Goal: Entertainment & Leisure: Consume media (video, audio)

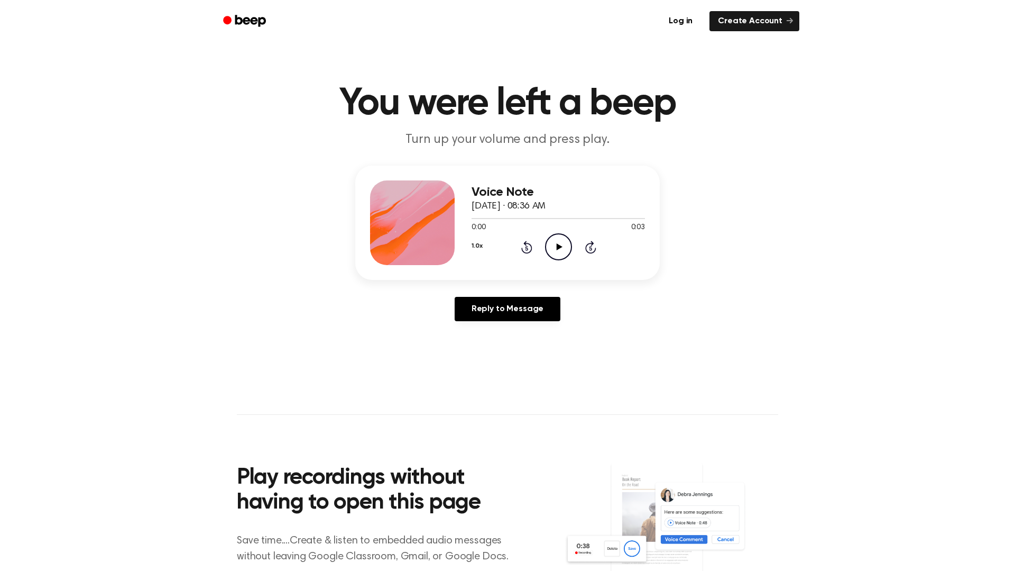
click at [564, 238] on icon "Play Audio" at bounding box center [558, 246] width 27 height 27
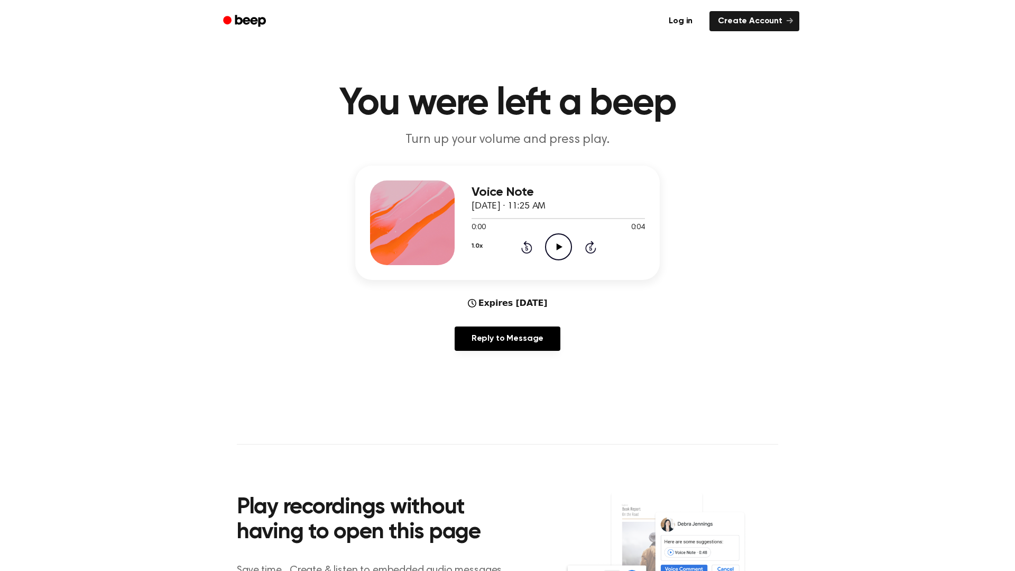
click at [564, 252] on icon "Play Audio" at bounding box center [558, 246] width 27 height 27
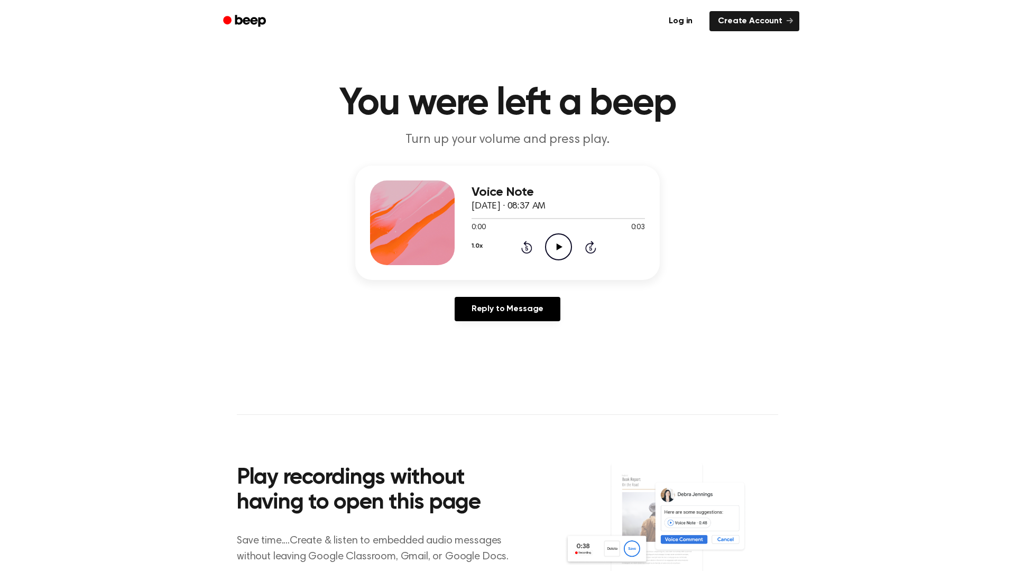
click at [561, 246] on icon at bounding box center [559, 246] width 6 height 7
click at [551, 237] on circle at bounding box center [559, 247] width 26 height 26
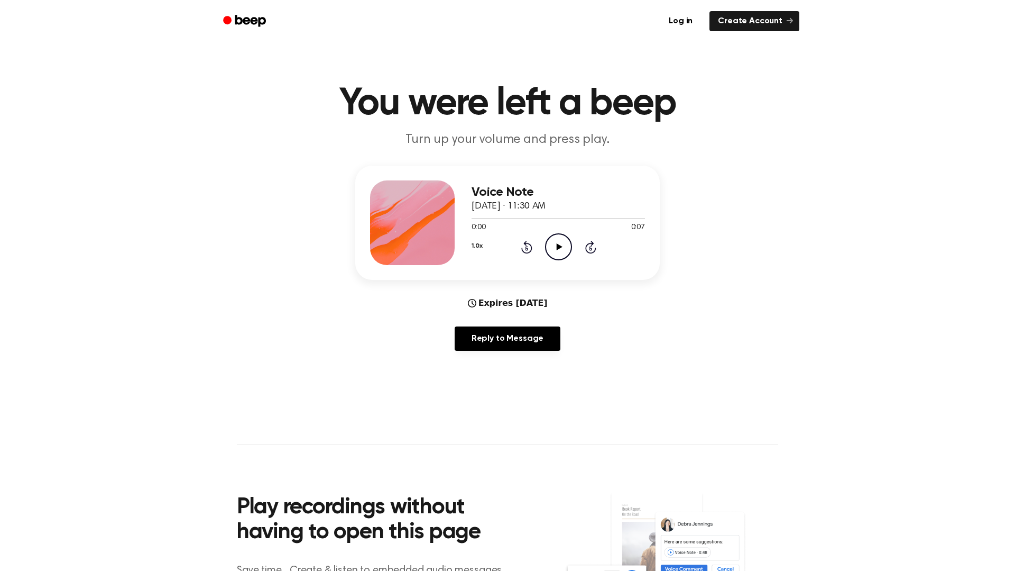
click at [565, 253] on icon "Play Audio" at bounding box center [558, 246] width 27 height 27
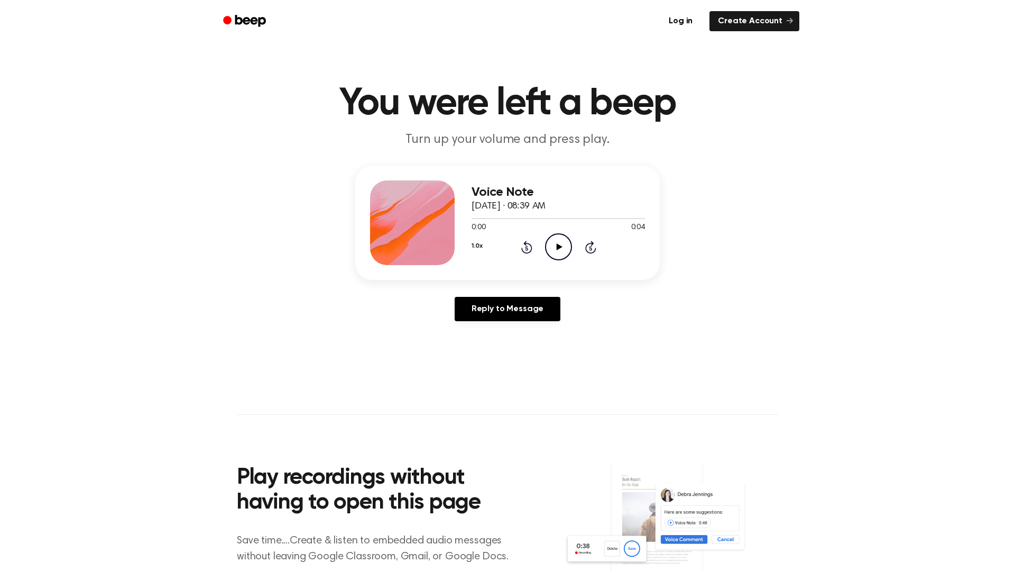
click at [560, 248] on icon at bounding box center [559, 246] width 6 height 7
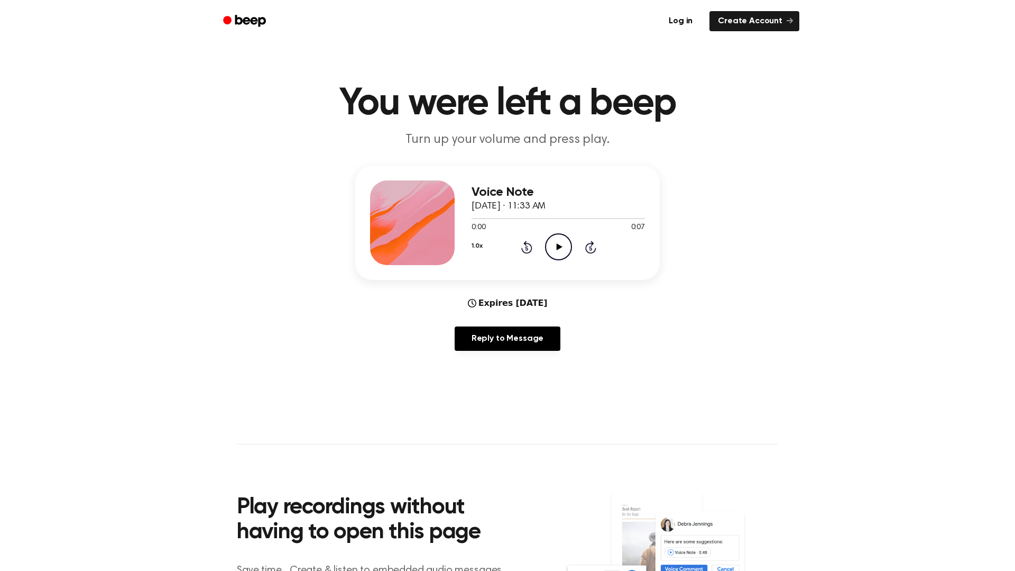
click at [566, 252] on icon "Play Audio" at bounding box center [558, 246] width 27 height 27
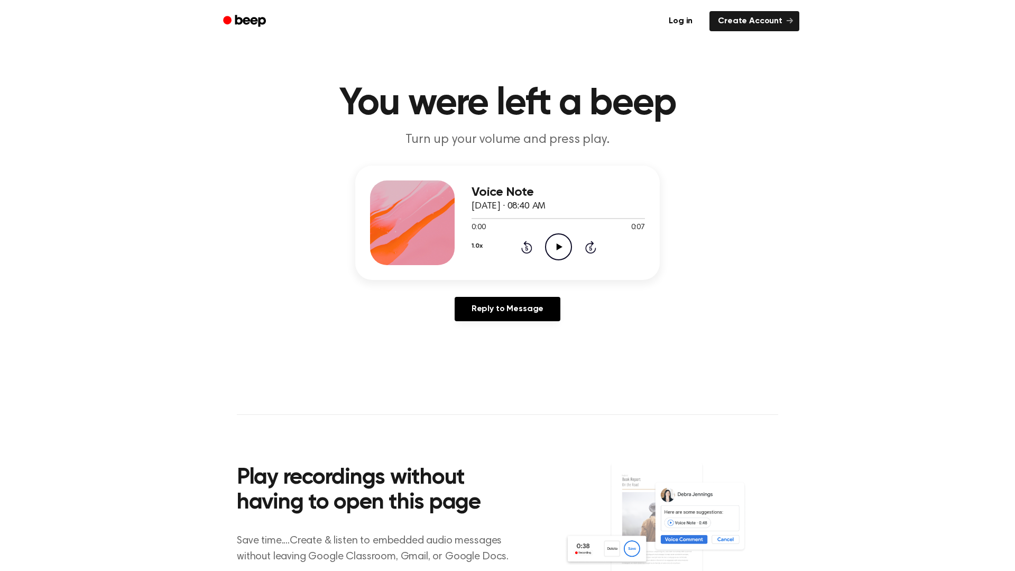
click at [560, 251] on icon "Play Audio" at bounding box center [558, 246] width 27 height 27
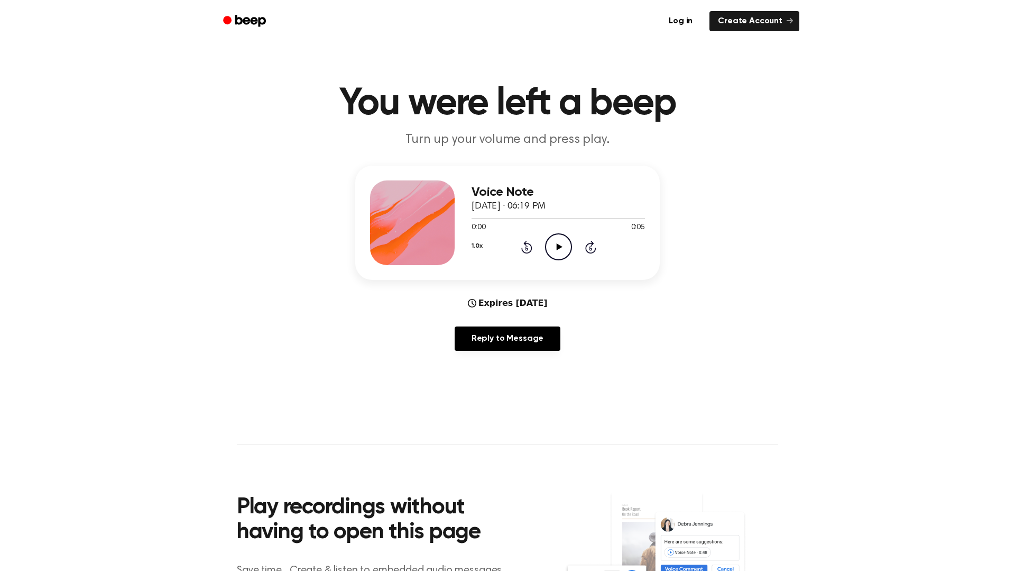
click at [562, 244] on icon "Play Audio" at bounding box center [558, 246] width 27 height 27
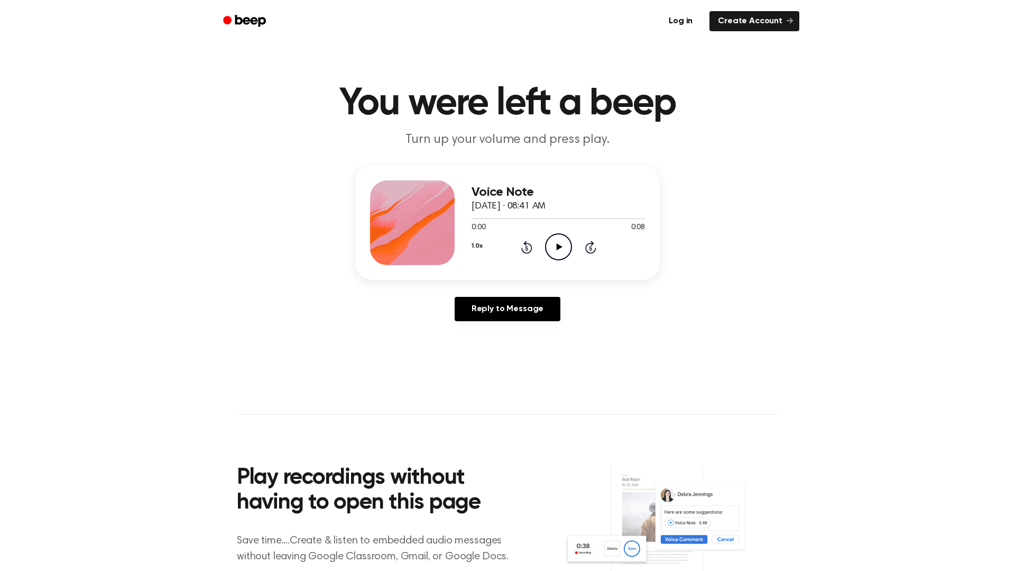
click at [560, 252] on icon "Play Audio" at bounding box center [558, 246] width 27 height 27
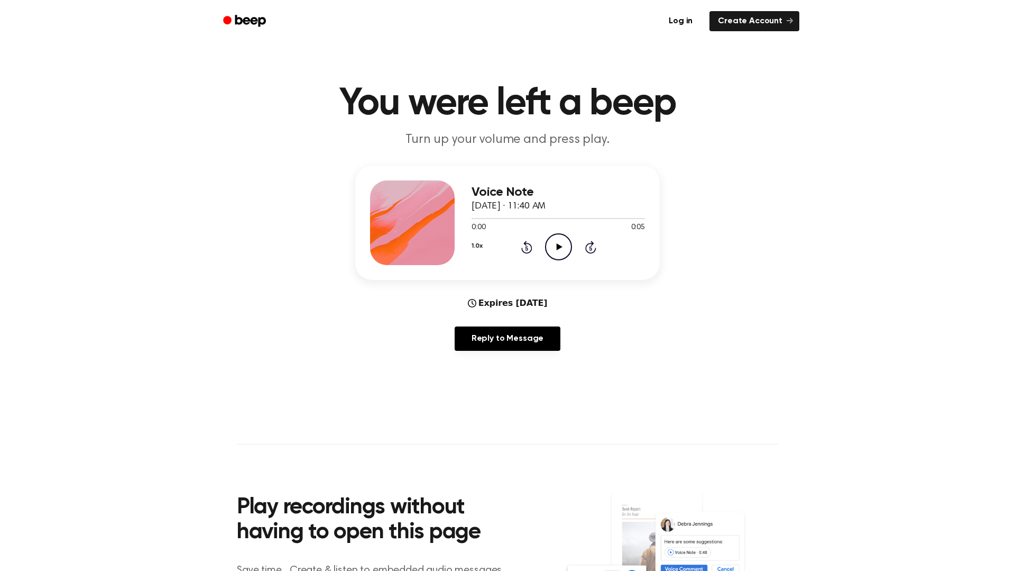
click at [553, 250] on icon "Play Audio" at bounding box center [558, 246] width 27 height 27
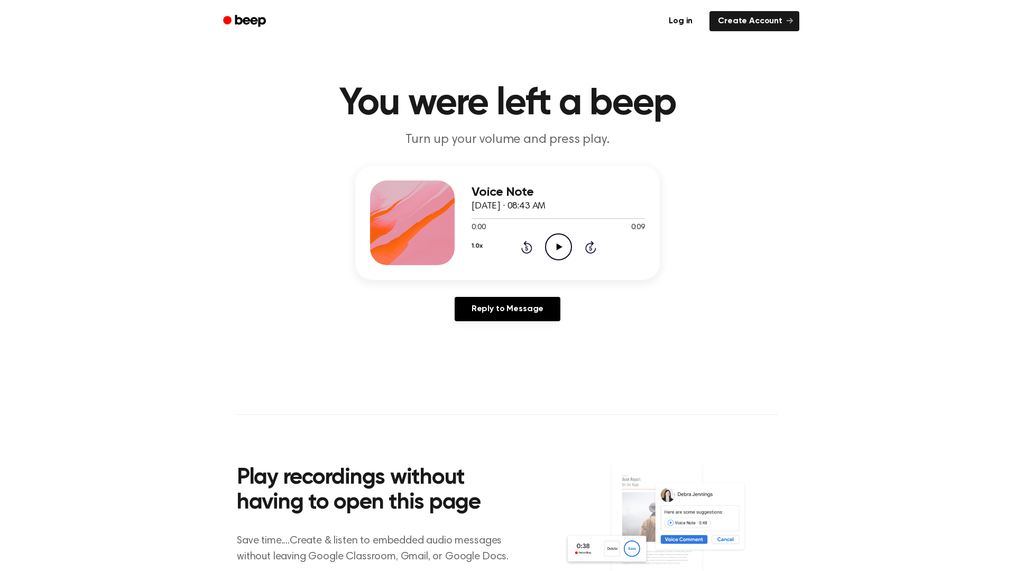
click at [558, 250] on icon "Play Audio" at bounding box center [558, 246] width 27 height 27
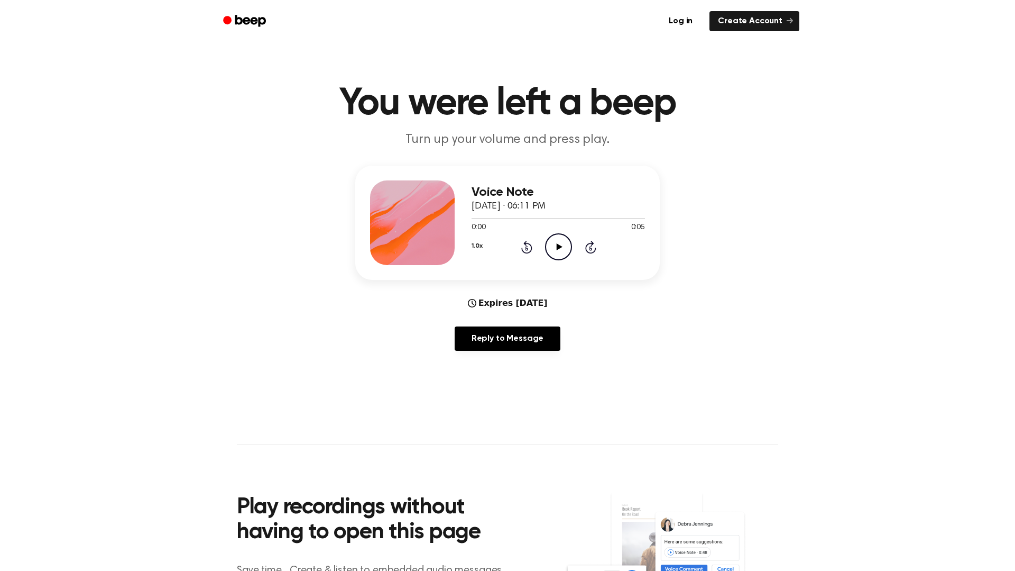
click at [557, 252] on icon "Play Audio" at bounding box center [558, 246] width 27 height 27
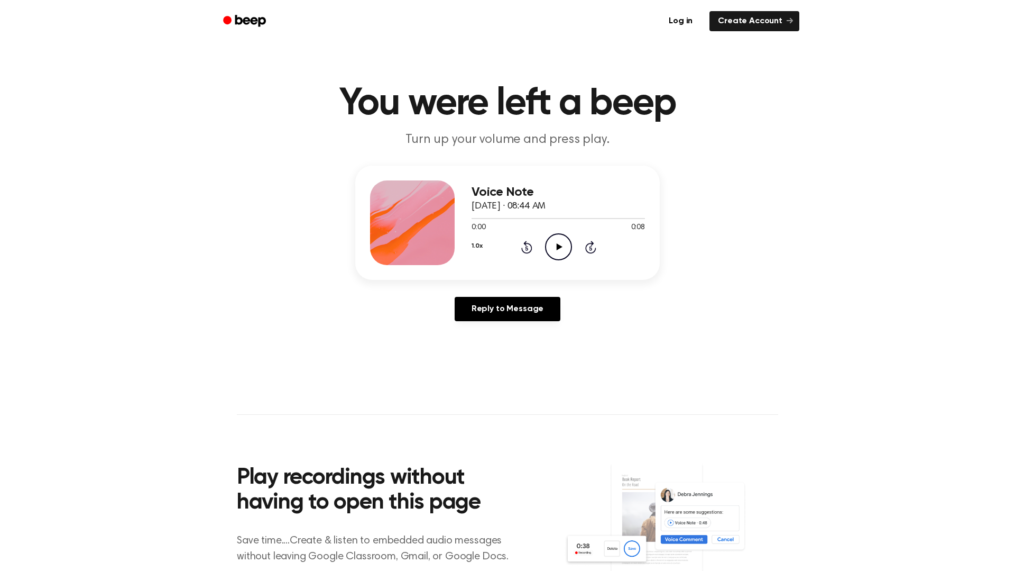
click at [562, 235] on icon "Play Audio" at bounding box center [558, 246] width 27 height 27
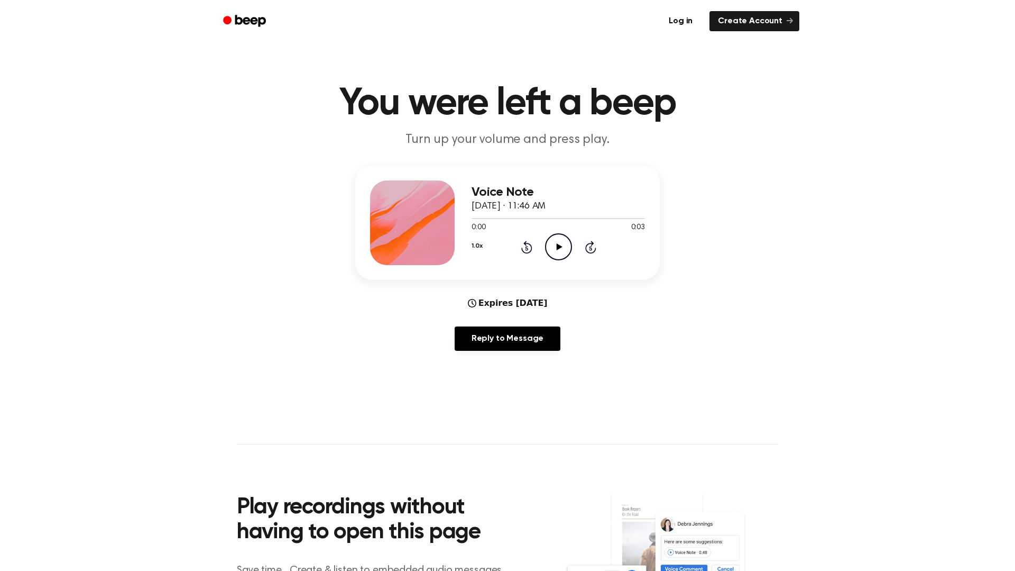
click at [556, 254] on icon "Play Audio" at bounding box center [558, 246] width 27 height 27
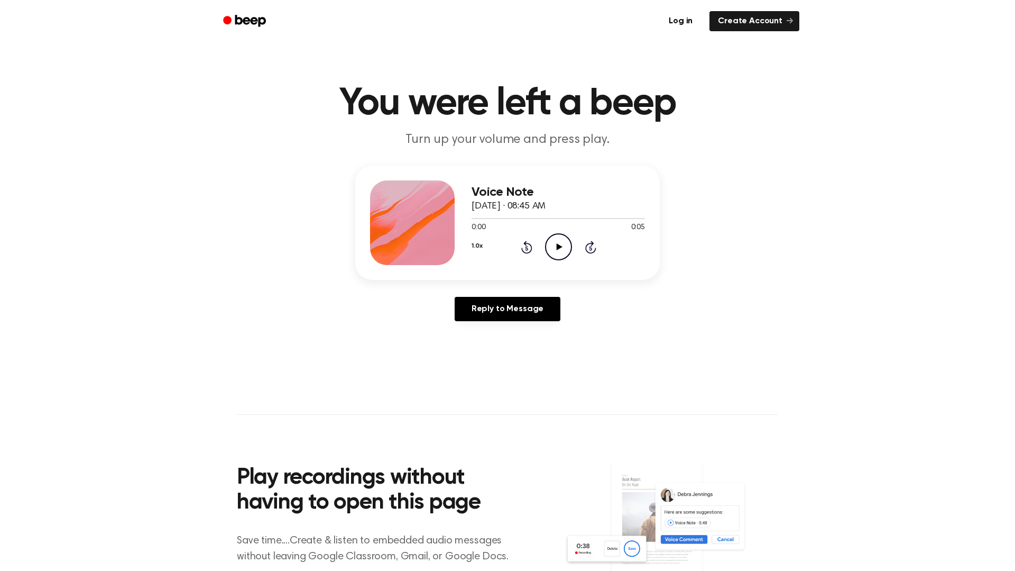
click at [558, 249] on icon at bounding box center [559, 246] width 6 height 7
click at [558, 249] on icon "Pause Audio" at bounding box center [558, 246] width 27 height 27
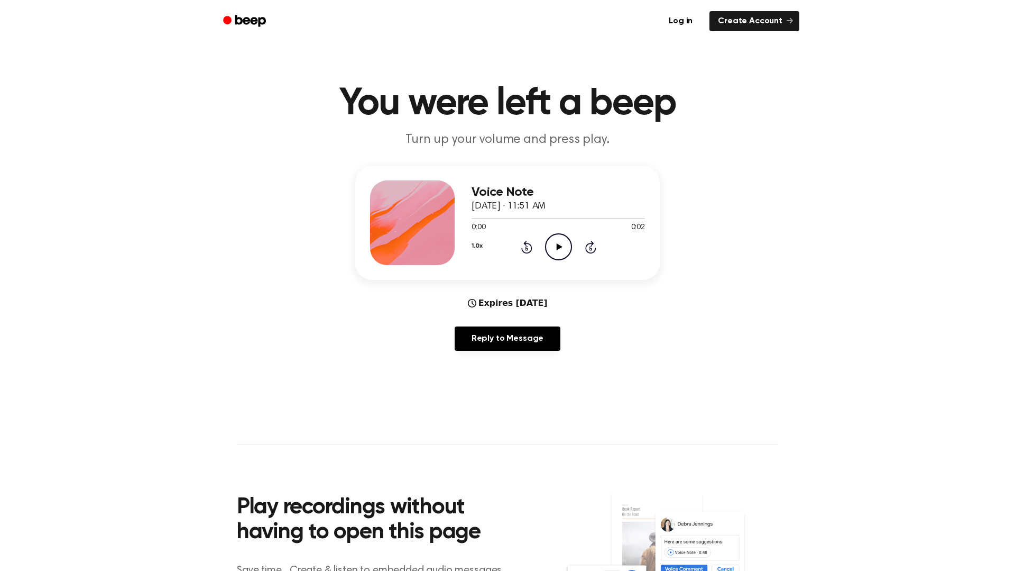
click at [563, 242] on icon "Play Audio" at bounding box center [558, 246] width 27 height 27
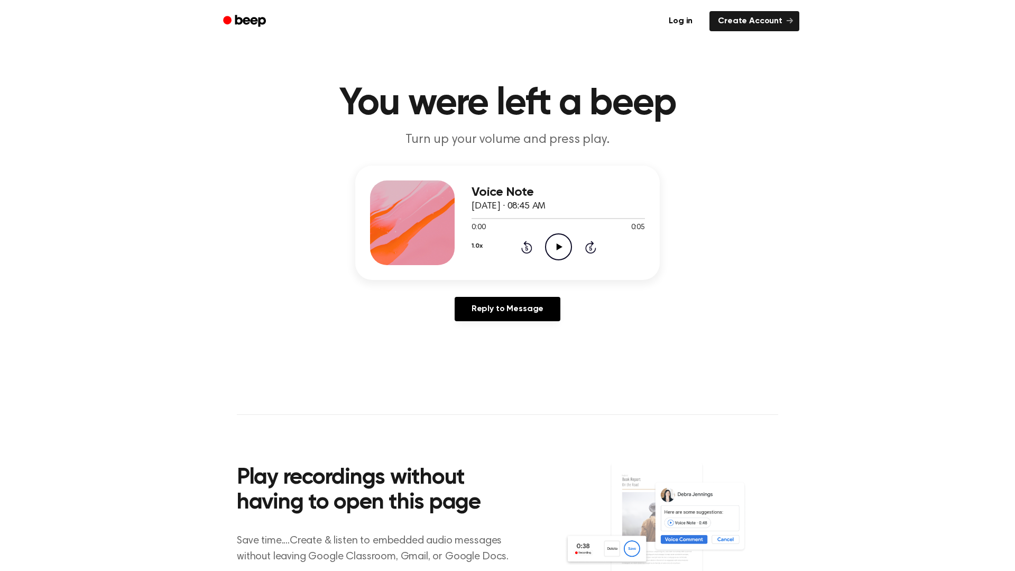
click at [553, 248] on icon "Play Audio" at bounding box center [558, 246] width 27 height 27
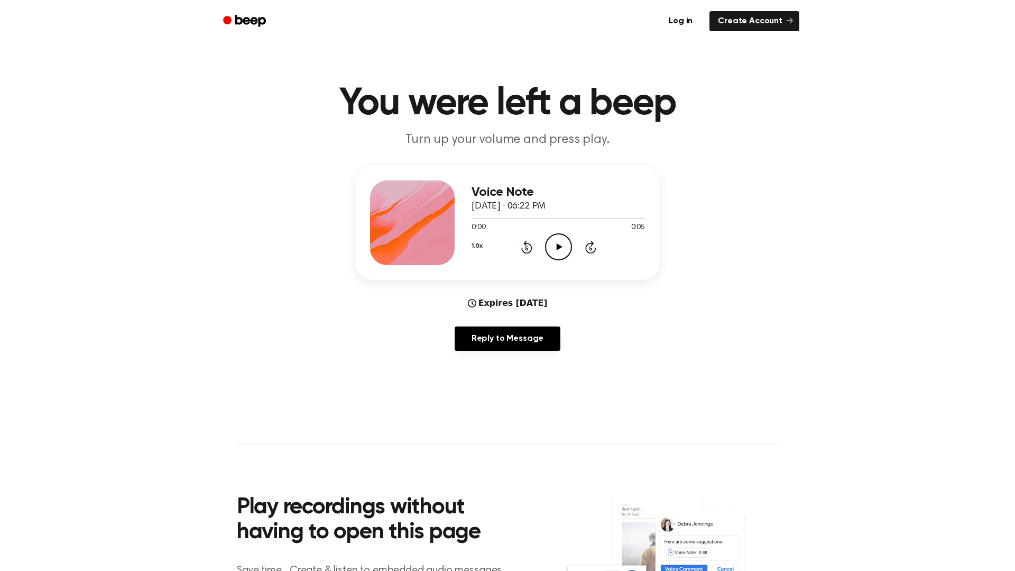
click at [550, 245] on icon "Play Audio" at bounding box center [558, 246] width 27 height 27
click at [559, 258] on icon "Play Audio" at bounding box center [558, 246] width 27 height 27
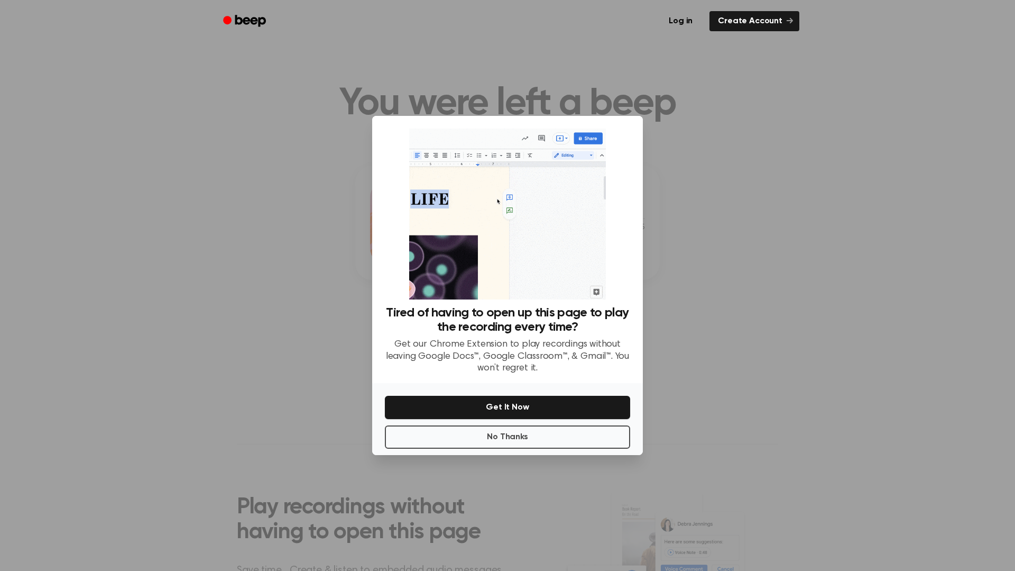
click at [559, 338] on p "Get our Chrome Extension to play recordings without leaving Google Docs™, Googl…" at bounding box center [507, 356] width 245 height 36
click at [524, 438] on button "No Thanks" at bounding box center [507, 436] width 245 height 23
click at [524, 438] on main "You were left a beep Turn up your volume and press play. Voice Note October 3, …" at bounding box center [507, 341] width 1015 height 682
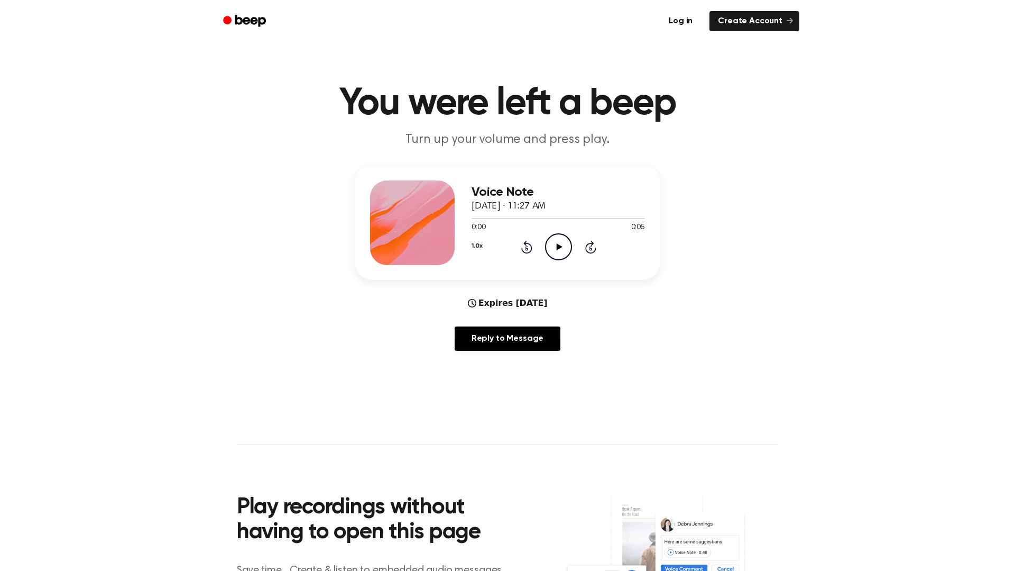
click at [558, 239] on icon "Play Audio" at bounding box center [558, 246] width 27 height 27
click at [562, 256] on icon "Play Audio" at bounding box center [558, 246] width 27 height 27
click at [561, 244] on icon "Play Audio" at bounding box center [558, 246] width 27 height 27
click at [546, 246] on icon "Play Audio" at bounding box center [558, 246] width 27 height 27
click at [563, 246] on icon "Play Audio" at bounding box center [558, 246] width 27 height 27
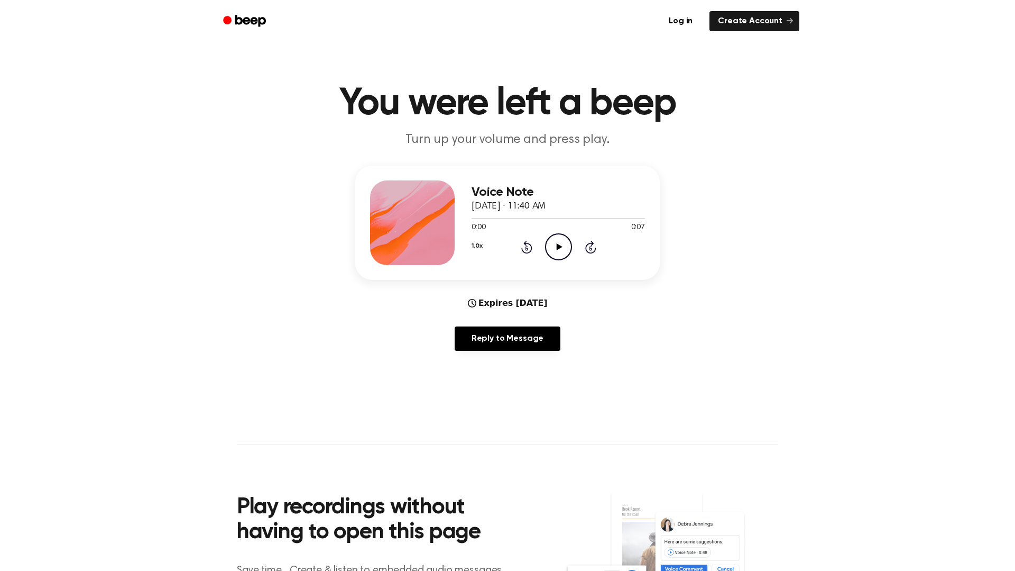
click at [552, 250] on icon "Play Audio" at bounding box center [558, 246] width 27 height 27
click at [554, 240] on icon "Play Audio" at bounding box center [558, 246] width 27 height 27
click at [556, 250] on icon "Play Audio" at bounding box center [558, 246] width 27 height 27
click at [565, 243] on icon "Play Audio" at bounding box center [558, 246] width 27 height 27
click at [560, 251] on icon "Play Audio" at bounding box center [558, 246] width 27 height 27
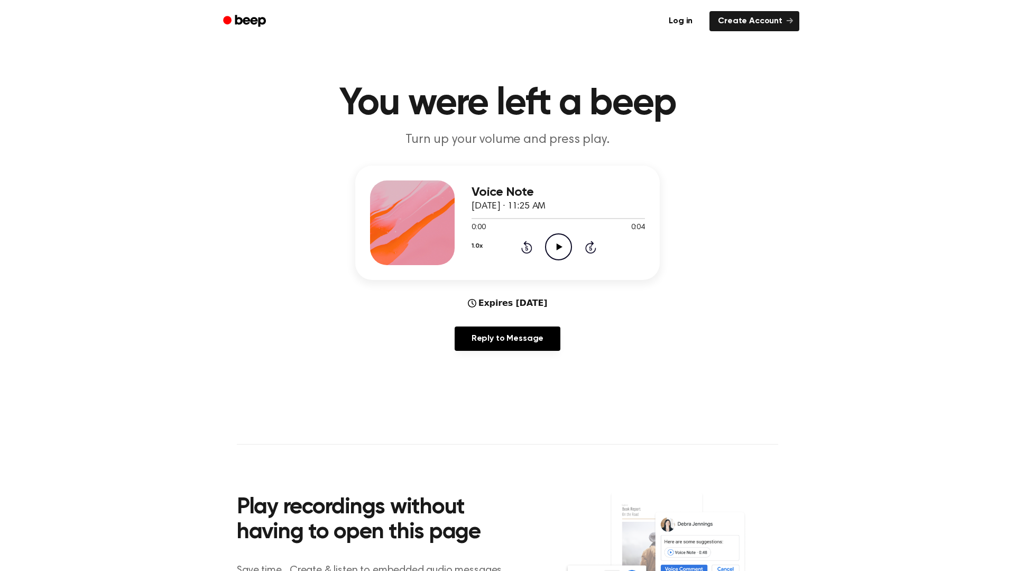
click at [552, 250] on icon "Play Audio" at bounding box center [558, 246] width 27 height 27
click at [562, 253] on icon "Play Audio" at bounding box center [558, 246] width 27 height 27
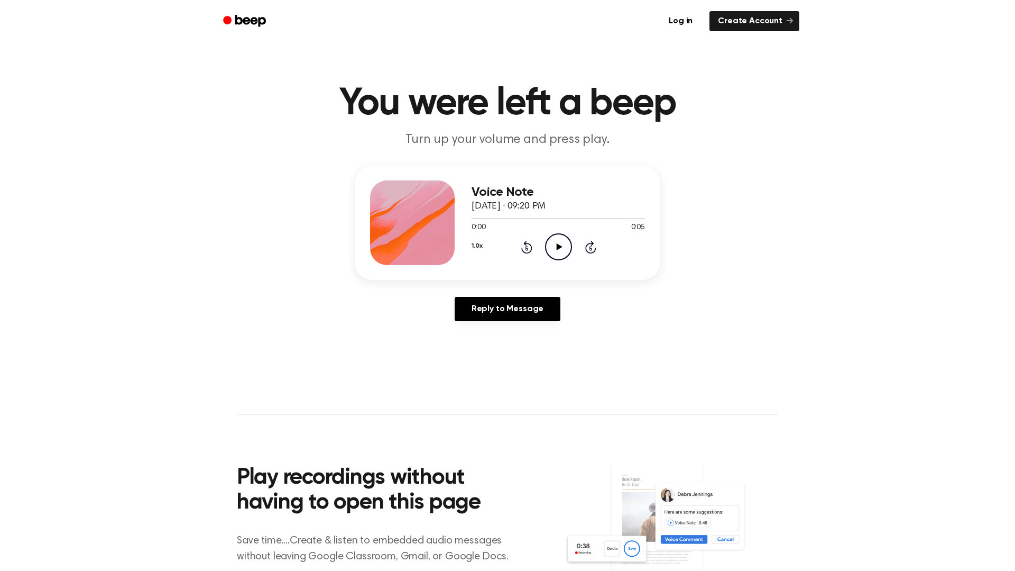
click at [554, 244] on icon "Play Audio" at bounding box center [558, 246] width 27 height 27
click at [554, 242] on icon "Play Audio" at bounding box center [558, 246] width 27 height 27
click at [556, 248] on icon at bounding box center [559, 246] width 6 height 7
click at [549, 237] on circle at bounding box center [559, 247] width 26 height 26
click at [551, 252] on icon "Play Audio" at bounding box center [558, 246] width 27 height 27
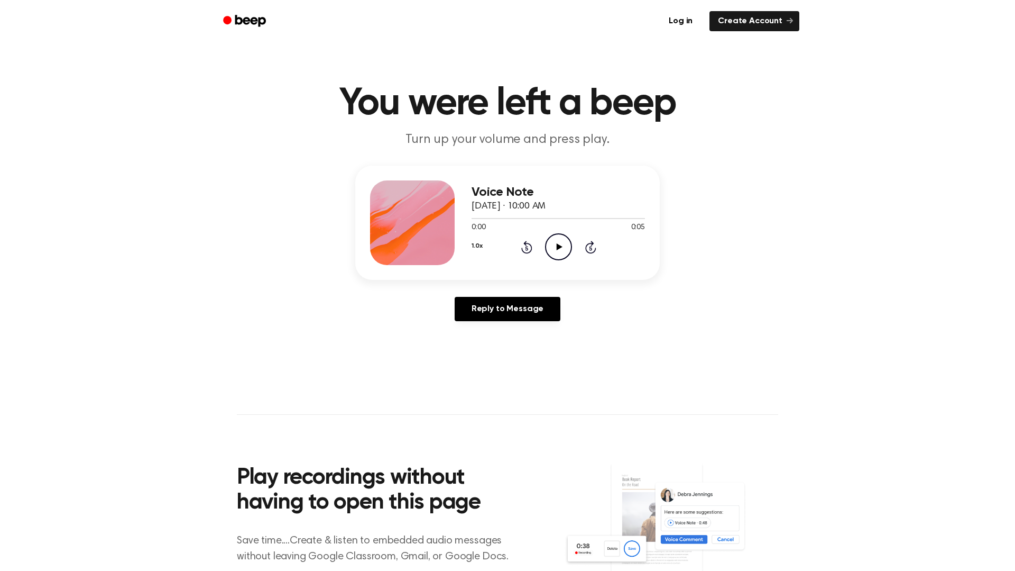
click at [557, 247] on icon at bounding box center [559, 246] width 6 height 7
click at [557, 247] on icon at bounding box center [558, 246] width 5 height 7
click at [558, 244] on icon "Play Audio" at bounding box center [558, 246] width 27 height 27
click at [551, 248] on icon "Play Audio" at bounding box center [558, 246] width 27 height 27
click at [558, 252] on icon "Play Audio" at bounding box center [558, 246] width 27 height 27
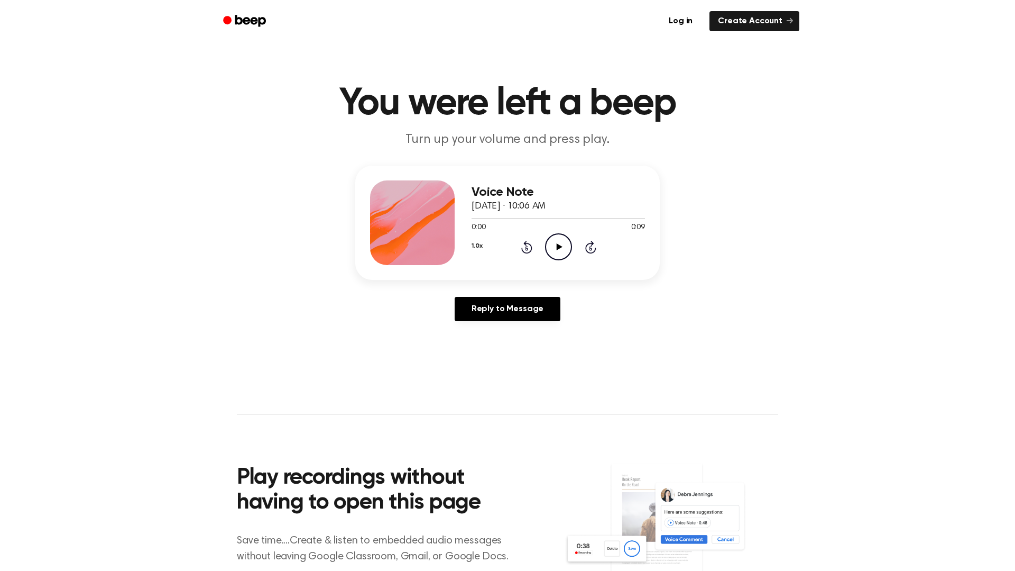
click at [565, 243] on icon "Play Audio" at bounding box center [558, 246] width 27 height 27
click at [553, 258] on icon "Play Audio" at bounding box center [558, 246] width 27 height 27
click at [552, 250] on icon "Play Audio" at bounding box center [558, 246] width 27 height 27
click at [554, 255] on icon "Play Audio" at bounding box center [558, 246] width 27 height 27
click at [555, 249] on icon "Play Audio" at bounding box center [558, 246] width 27 height 27
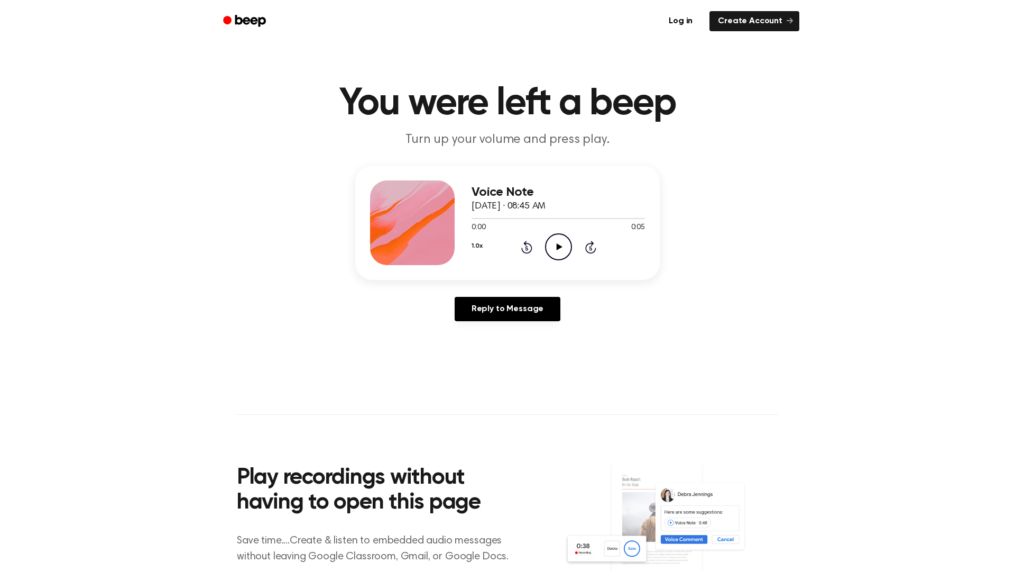
click at [555, 242] on icon "Play Audio" at bounding box center [558, 246] width 27 height 27
click at [562, 260] on icon "Play Audio" at bounding box center [558, 246] width 27 height 27
click at [560, 256] on icon "Play Audio" at bounding box center [558, 246] width 27 height 27
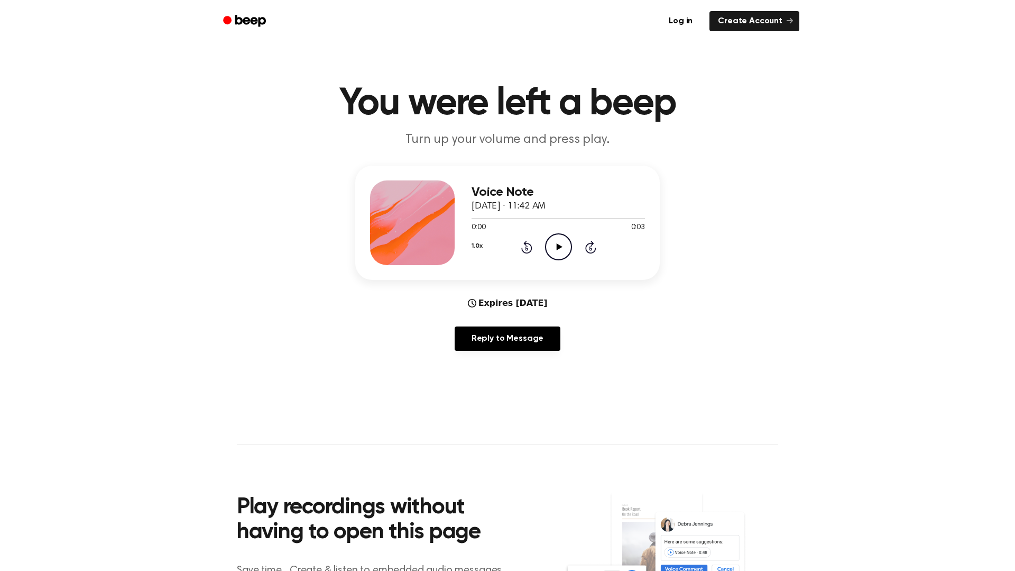
click at [560, 241] on icon "Play Audio" at bounding box center [558, 246] width 27 height 27
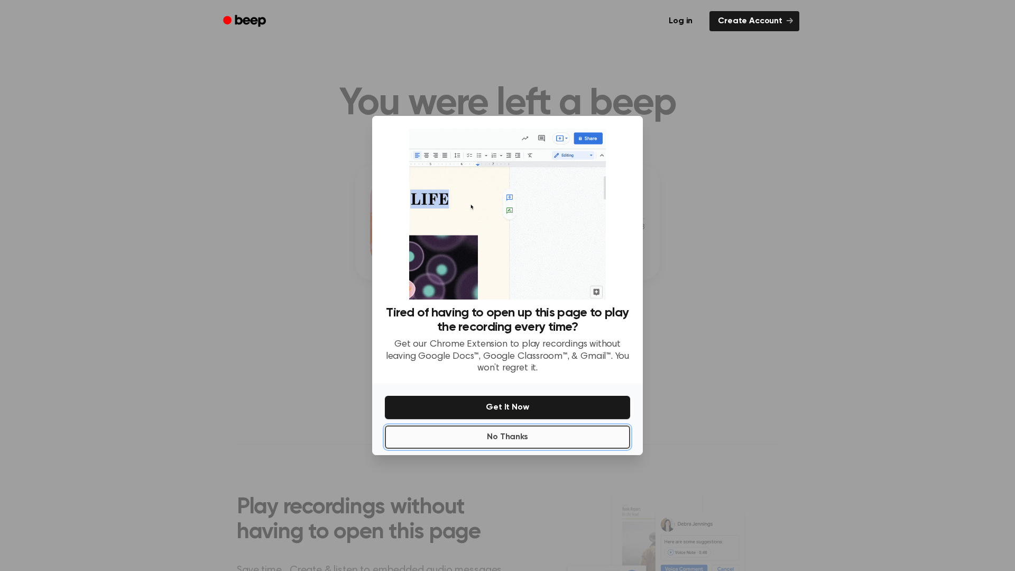
click at [508, 443] on button "No Thanks" at bounding box center [507, 436] width 245 height 23
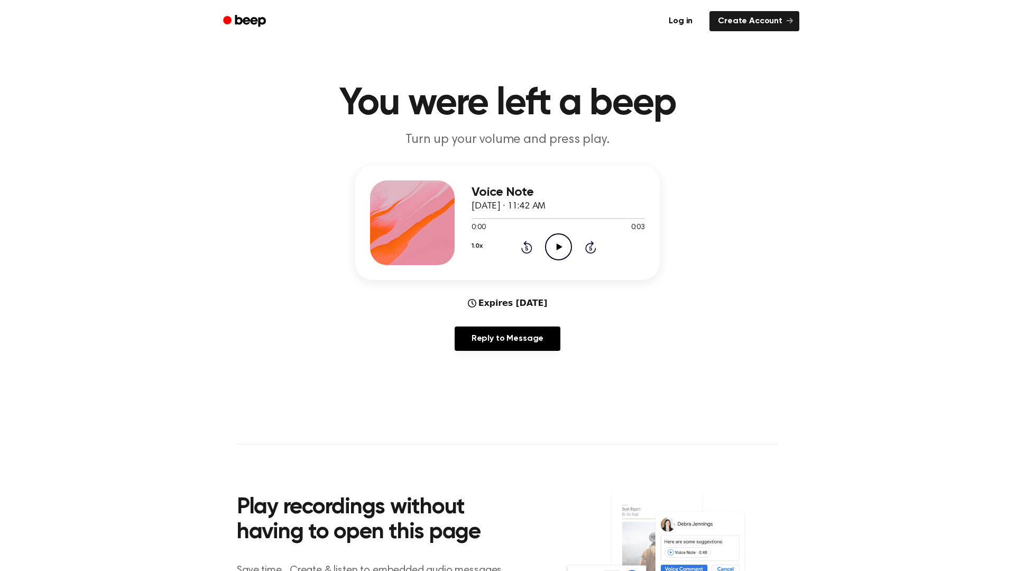
click at [554, 245] on icon "Play Audio" at bounding box center [558, 246] width 27 height 27
click at [565, 250] on icon "Play Audio" at bounding box center [558, 246] width 27 height 27
click at [557, 253] on icon "Play Audio" at bounding box center [558, 246] width 27 height 27
click at [567, 258] on icon "Play Audio" at bounding box center [558, 246] width 27 height 27
click at [565, 257] on icon "Play Audio" at bounding box center [558, 246] width 27 height 27
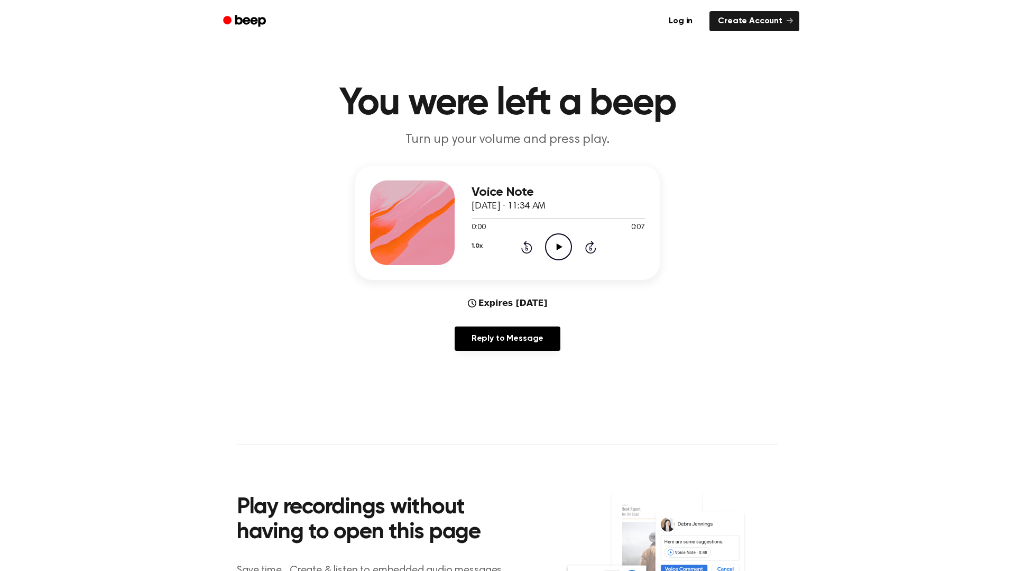
click at [577, 243] on div "1.0x Rewind 5 seconds Play Audio Skip 5 seconds" at bounding box center [558, 246] width 173 height 27
click at [569, 246] on icon "Play Audio" at bounding box center [558, 246] width 27 height 27
click at [554, 238] on icon "Play Audio" at bounding box center [558, 246] width 27 height 27
click at [561, 256] on icon "Play Audio" at bounding box center [558, 246] width 27 height 27
click at [550, 257] on circle at bounding box center [559, 247] width 26 height 26
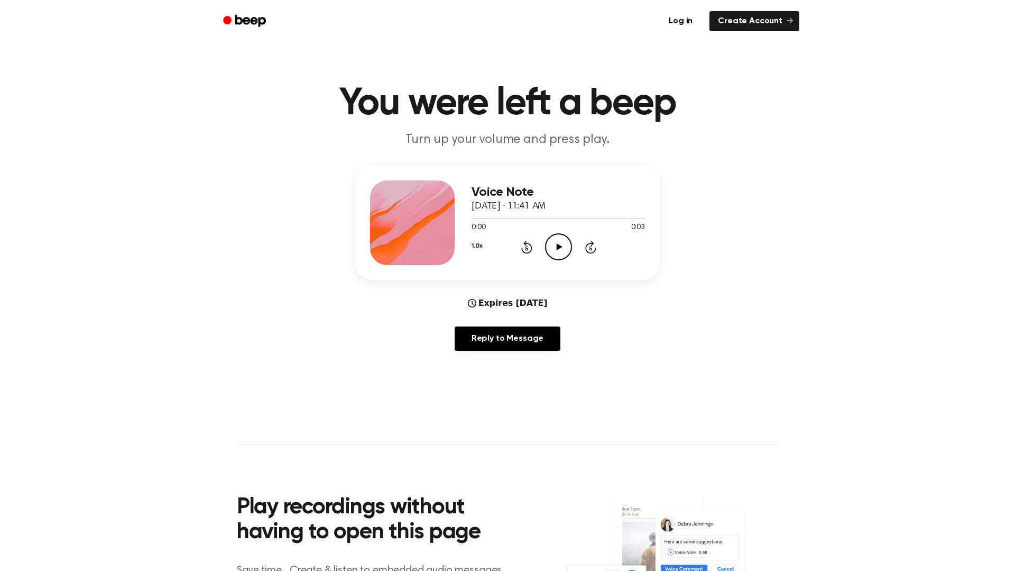
click at [553, 241] on icon "Play Audio" at bounding box center [558, 246] width 27 height 27
click at [555, 240] on icon "Play Audio" at bounding box center [558, 246] width 27 height 27
click at [556, 256] on icon "Play Audio" at bounding box center [558, 246] width 27 height 27
click at [551, 242] on icon "Play Audio" at bounding box center [558, 246] width 27 height 27
click at [555, 244] on icon "Play Audio" at bounding box center [558, 246] width 27 height 27
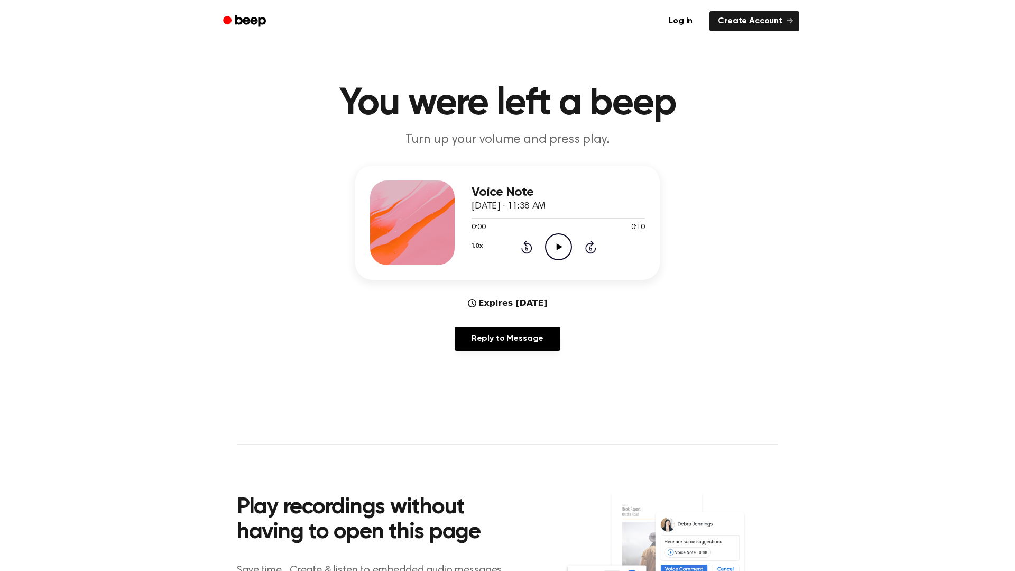
click at [553, 241] on icon "Play Audio" at bounding box center [558, 246] width 27 height 27
click at [564, 245] on icon "Play Audio" at bounding box center [558, 246] width 27 height 27
click at [554, 250] on icon "Play Audio" at bounding box center [558, 246] width 27 height 27
click at [551, 240] on icon "Play Audio" at bounding box center [558, 246] width 27 height 27
click at [551, 240] on icon "Pause Audio" at bounding box center [558, 246] width 27 height 27
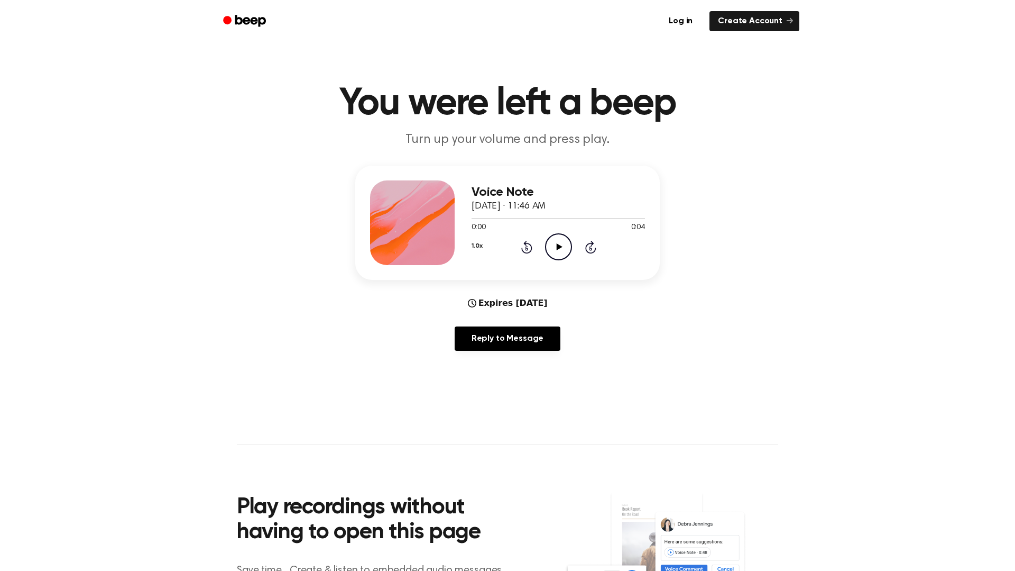
click at [564, 253] on icon "Play Audio" at bounding box center [558, 246] width 27 height 27
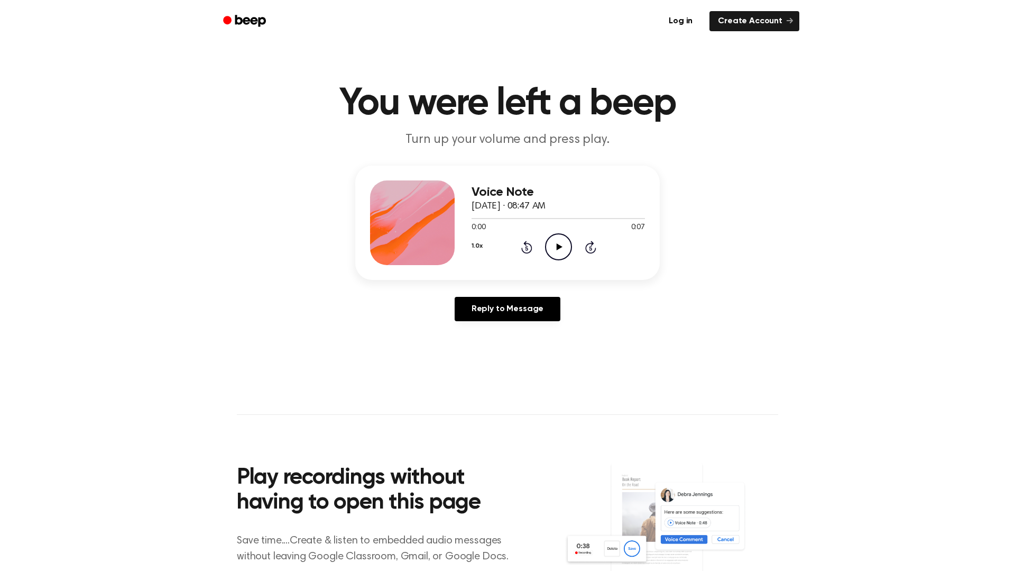
click at [552, 248] on icon "Play Audio" at bounding box center [558, 246] width 27 height 27
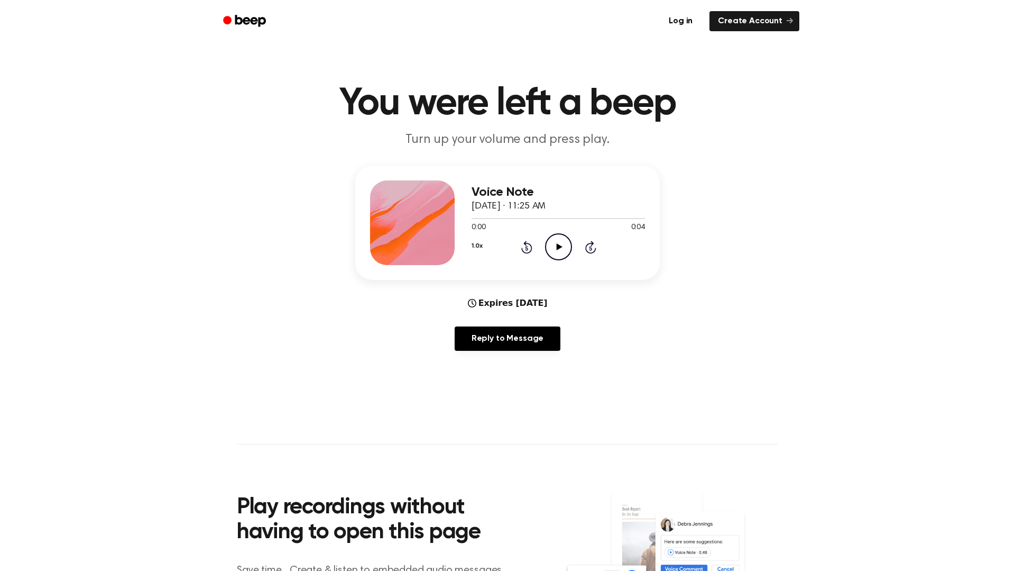
click at [552, 251] on icon "Play Audio" at bounding box center [558, 246] width 27 height 27
click at [555, 248] on icon "Play Audio" at bounding box center [558, 246] width 27 height 27
click at [550, 244] on icon "Play Audio" at bounding box center [558, 246] width 27 height 27
click at [553, 248] on icon "Play Audio" at bounding box center [558, 246] width 27 height 27
click at [560, 243] on icon "Play Audio" at bounding box center [558, 246] width 27 height 27
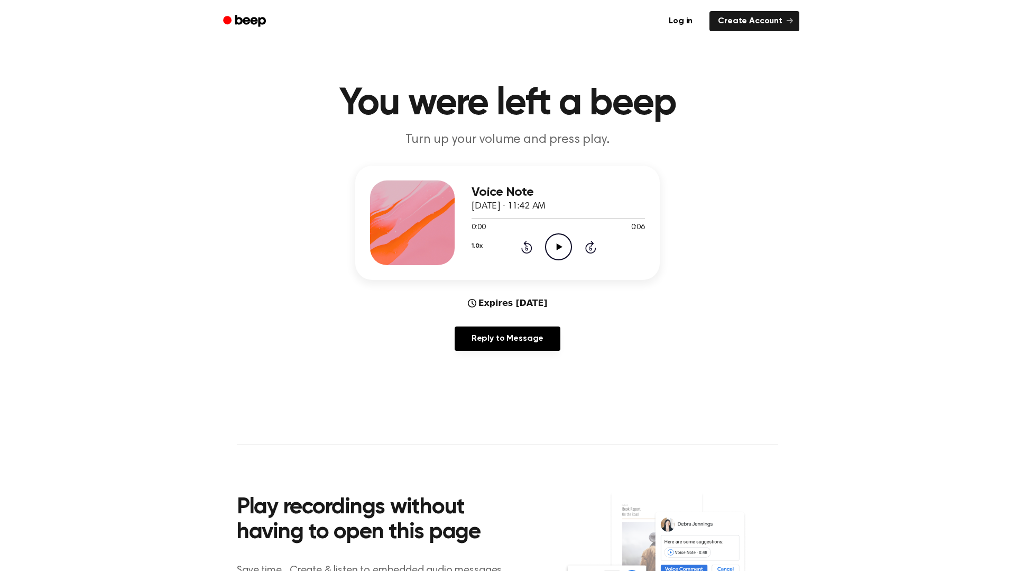
click at [549, 249] on icon "Play Audio" at bounding box center [558, 246] width 27 height 27
click at [551, 252] on icon "Play Audio" at bounding box center [558, 246] width 27 height 27
click at [555, 239] on icon "Play Audio" at bounding box center [558, 246] width 27 height 27
click at [559, 244] on icon "Play Audio" at bounding box center [558, 246] width 27 height 27
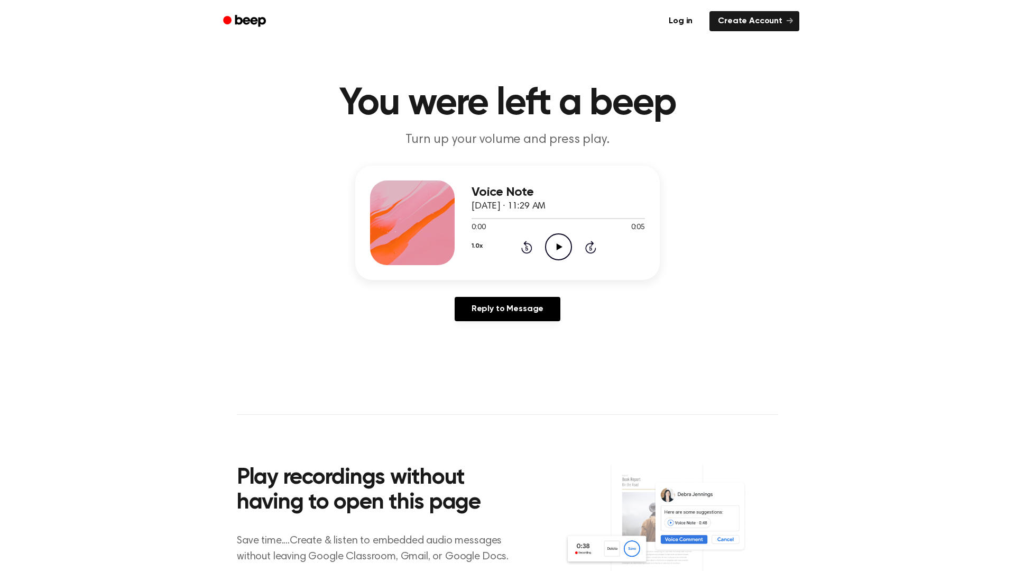
click at [551, 249] on icon "Play Audio" at bounding box center [558, 246] width 27 height 27
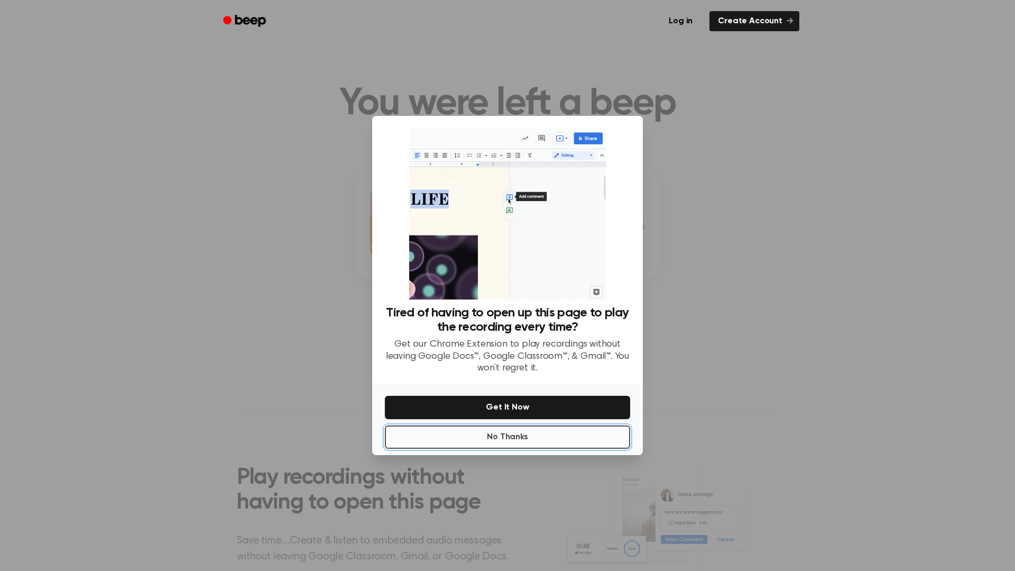
click at [544, 431] on button "No Thanks" at bounding box center [507, 436] width 245 height 23
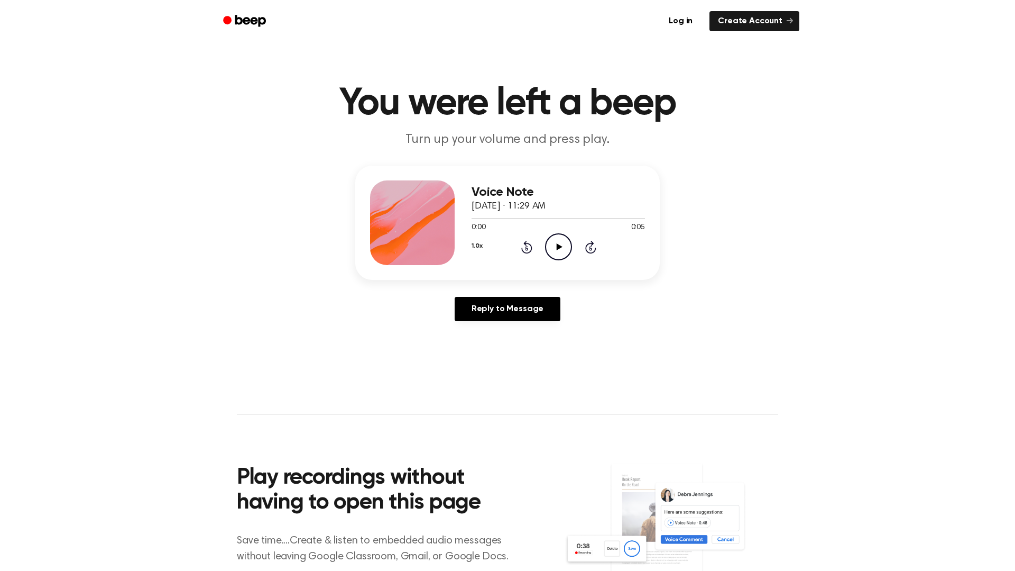
click at [561, 254] on icon "Play Audio" at bounding box center [558, 246] width 27 height 27
click at [548, 257] on icon "Play Audio" at bounding box center [558, 246] width 27 height 27
click at [552, 243] on icon "Play Audio" at bounding box center [558, 246] width 27 height 27
click at [553, 241] on icon "Play Audio" at bounding box center [558, 246] width 27 height 27
click at [565, 248] on icon "Play Audio" at bounding box center [558, 246] width 27 height 27
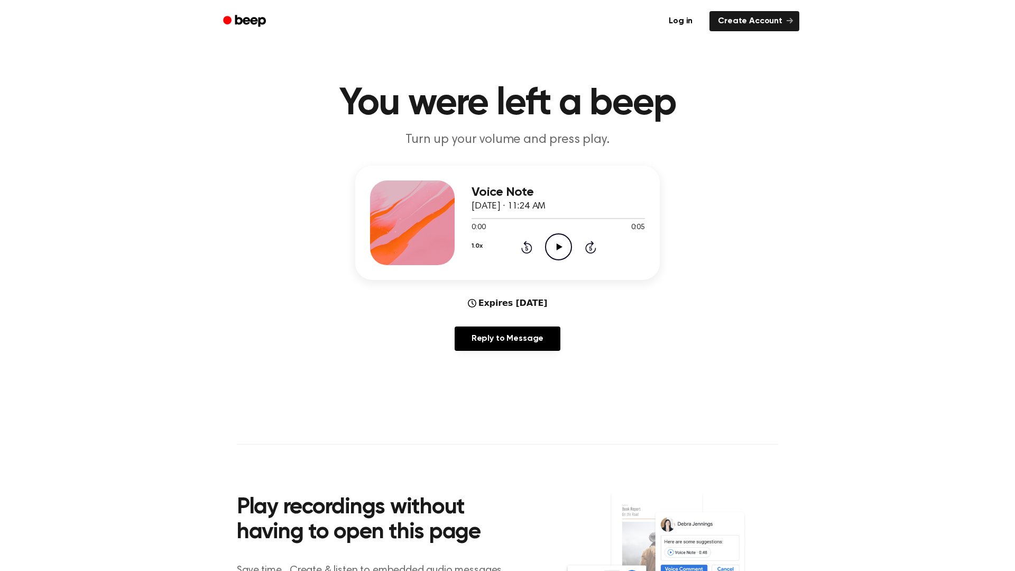
click at [564, 251] on icon "Play Audio" at bounding box center [558, 246] width 27 height 27
click at [566, 245] on icon "Play Audio" at bounding box center [558, 246] width 27 height 27
click at [567, 260] on icon "Play Audio" at bounding box center [558, 246] width 27 height 27
click at [559, 239] on icon "Play Audio" at bounding box center [558, 246] width 27 height 27
click at [552, 245] on icon "Play Audio" at bounding box center [558, 246] width 27 height 27
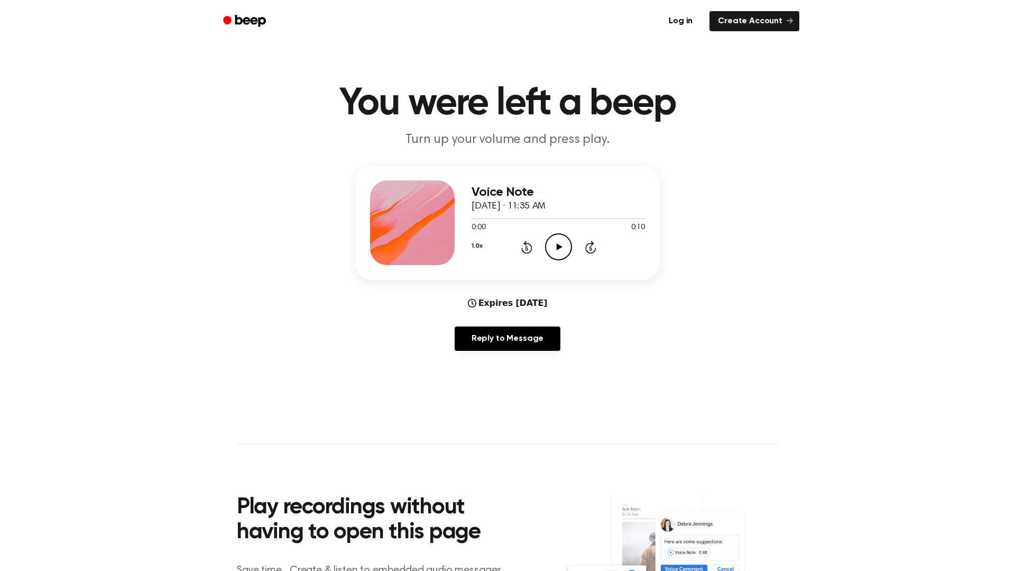
click at [557, 252] on icon "Play Audio" at bounding box center [558, 246] width 27 height 27
click at [562, 257] on icon "Play Audio" at bounding box center [558, 246] width 27 height 27
click at [564, 258] on icon "Play Audio" at bounding box center [558, 246] width 27 height 27
click at [554, 239] on icon "Play Audio" at bounding box center [558, 246] width 27 height 27
click at [554, 250] on icon "Play Audio" at bounding box center [558, 246] width 27 height 27
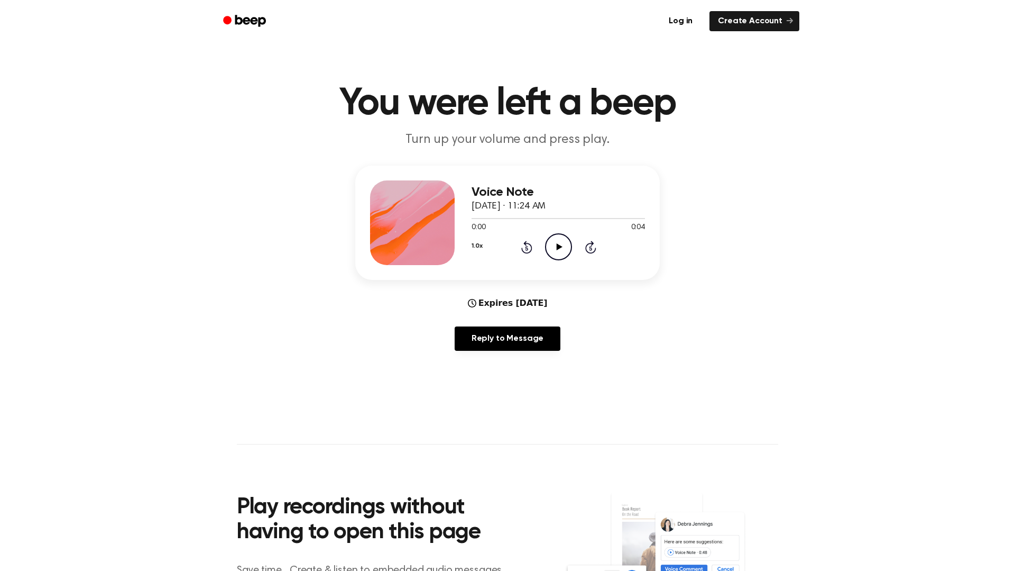
click at [547, 253] on circle at bounding box center [559, 247] width 26 height 26
click at [550, 246] on icon "Play Audio" at bounding box center [558, 246] width 27 height 27
click at [560, 252] on icon "Play Audio" at bounding box center [558, 246] width 27 height 27
click at [560, 266] on div "Voice Note October 3, 2025 · 11:36 AM 0:00 0:04 Your browser does not support t…" at bounding box center [507, 223] width 305 height 114
click at [558, 261] on div "Voice Note October 3, 2025 · 11:36 AM 0:00 0:04 Your browser does not support t…" at bounding box center [558, 222] width 173 height 85
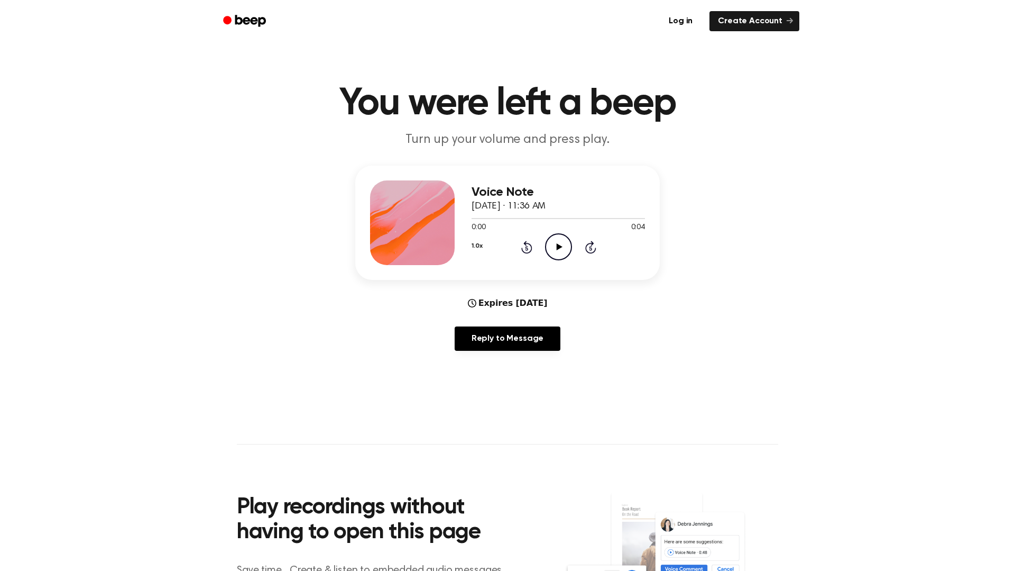
click at [557, 252] on icon "Play Audio" at bounding box center [558, 246] width 27 height 27
click at [556, 250] on icon "Play Audio" at bounding box center [558, 246] width 27 height 27
click at [564, 256] on icon "Play Audio" at bounding box center [558, 246] width 27 height 27
click at [558, 248] on icon at bounding box center [559, 246] width 6 height 7
click at [571, 247] on circle at bounding box center [559, 247] width 26 height 26
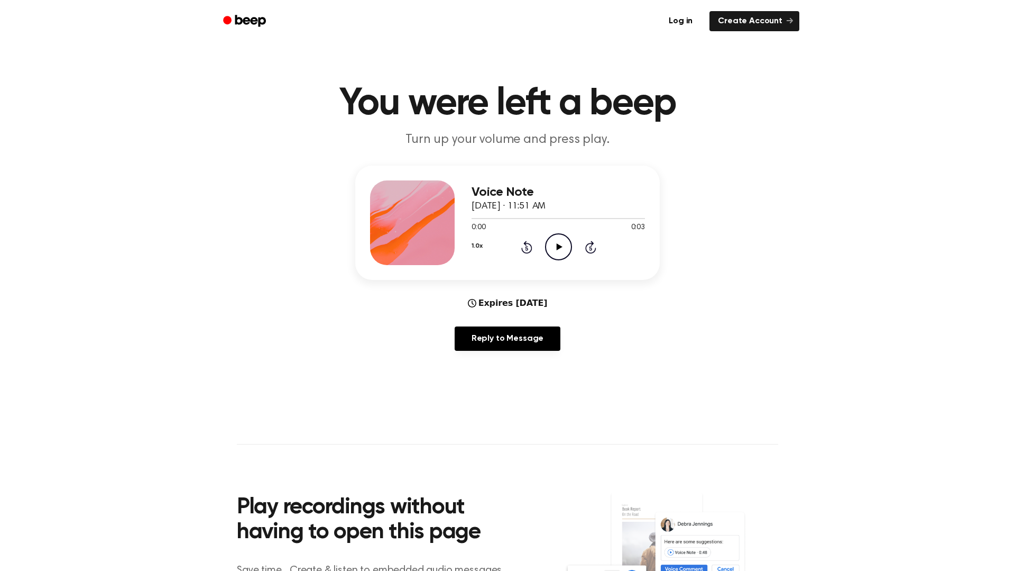
click at [559, 253] on icon "Play Audio" at bounding box center [558, 246] width 27 height 27
click at [560, 245] on icon at bounding box center [559, 246] width 6 height 7
click at [551, 252] on icon "Play Audio" at bounding box center [558, 246] width 27 height 27
click at [551, 241] on icon "Play Audio" at bounding box center [558, 246] width 27 height 27
click at [552, 257] on icon "Play Audio" at bounding box center [558, 246] width 27 height 27
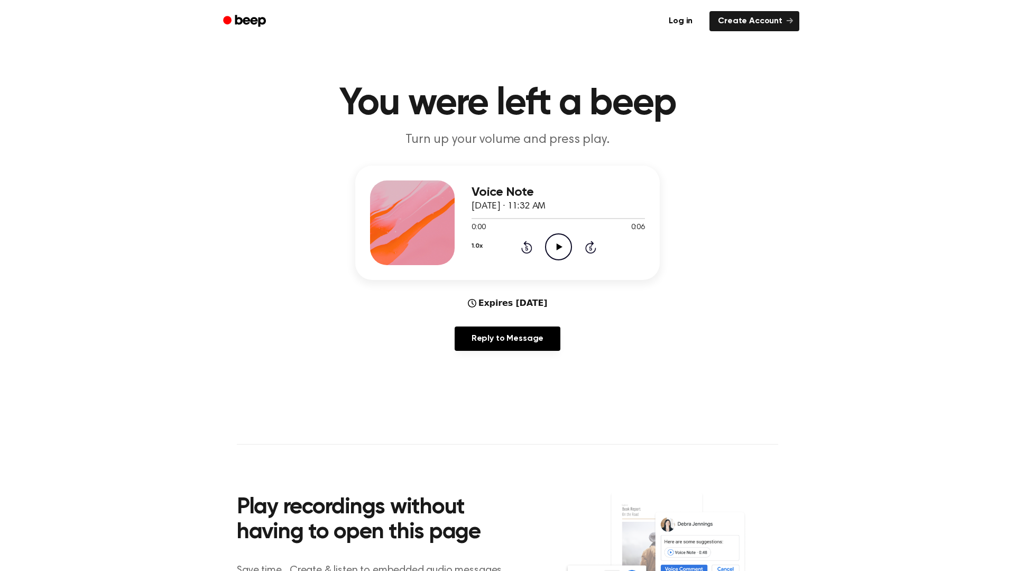
click at [555, 246] on icon "Play Audio" at bounding box center [558, 246] width 27 height 27
click at [557, 253] on icon "Play Audio" at bounding box center [558, 246] width 27 height 27
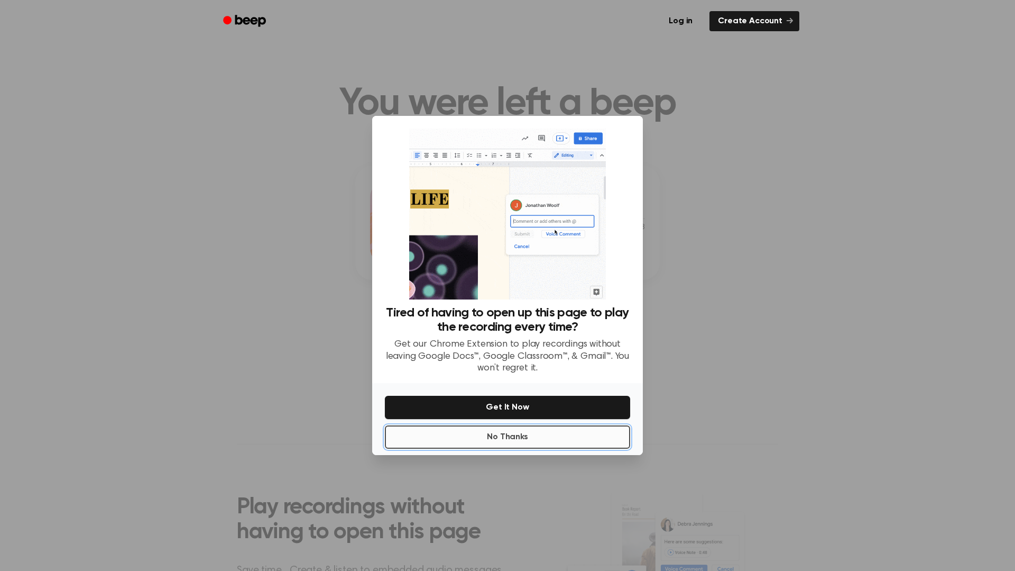
click at [519, 445] on button "No Thanks" at bounding box center [507, 436] width 245 height 23
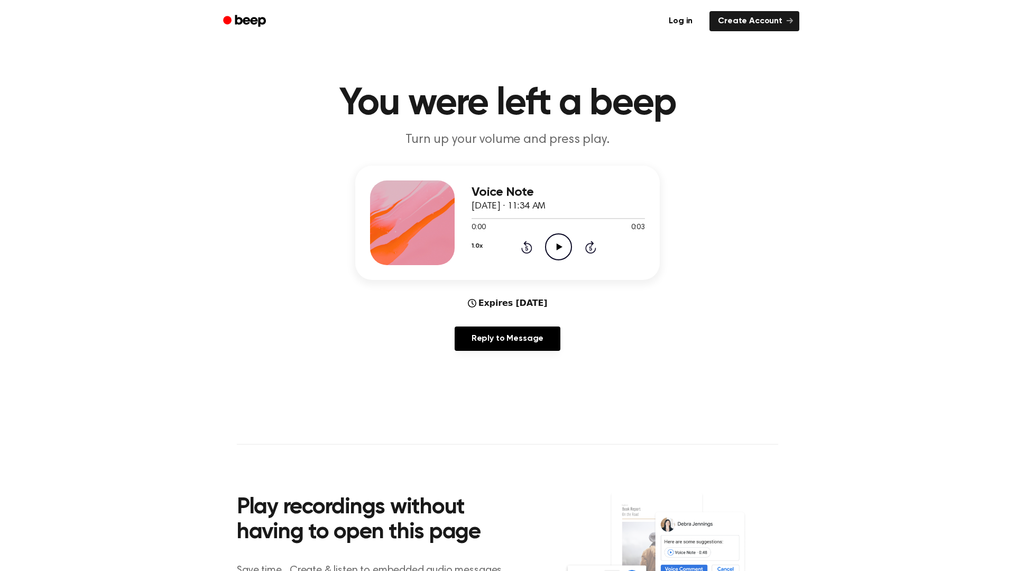
click at [554, 251] on icon "Play Audio" at bounding box center [558, 246] width 27 height 27
click at [549, 252] on icon "Play Audio" at bounding box center [558, 246] width 27 height 27
click at [561, 248] on icon "Play Audio" at bounding box center [558, 246] width 27 height 27
click at [555, 254] on icon "Play Audio" at bounding box center [558, 246] width 27 height 27
click at [554, 246] on icon "Play Audio" at bounding box center [558, 246] width 27 height 27
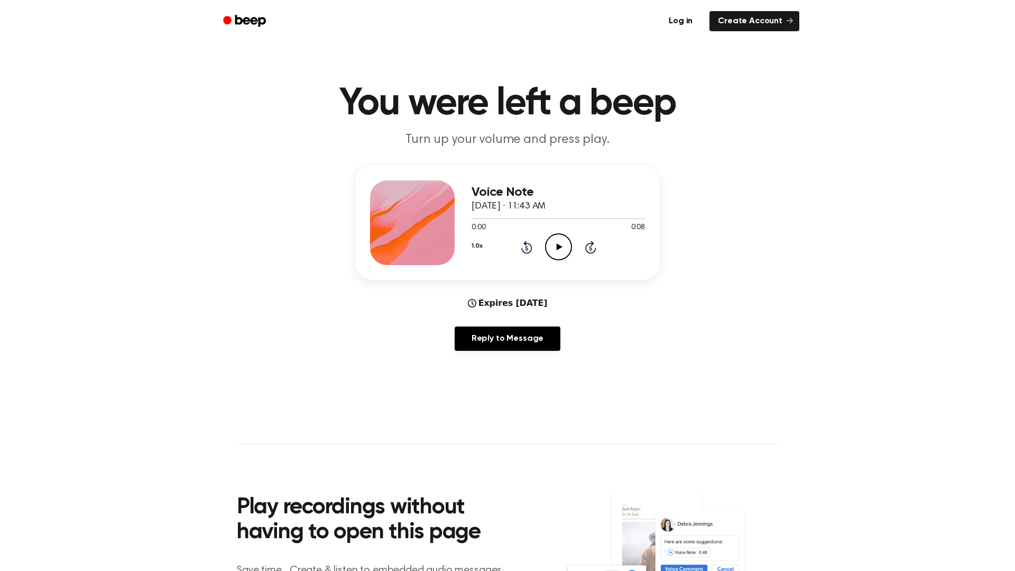
click at [553, 251] on icon "Play Audio" at bounding box center [558, 246] width 27 height 27
click at [560, 249] on icon "Play Audio" at bounding box center [558, 246] width 27 height 27
click at [552, 242] on icon "Play Audio" at bounding box center [558, 246] width 27 height 27
click at [560, 240] on icon "Play Audio" at bounding box center [558, 246] width 27 height 27
click at [569, 248] on icon "Play Audio" at bounding box center [558, 246] width 27 height 27
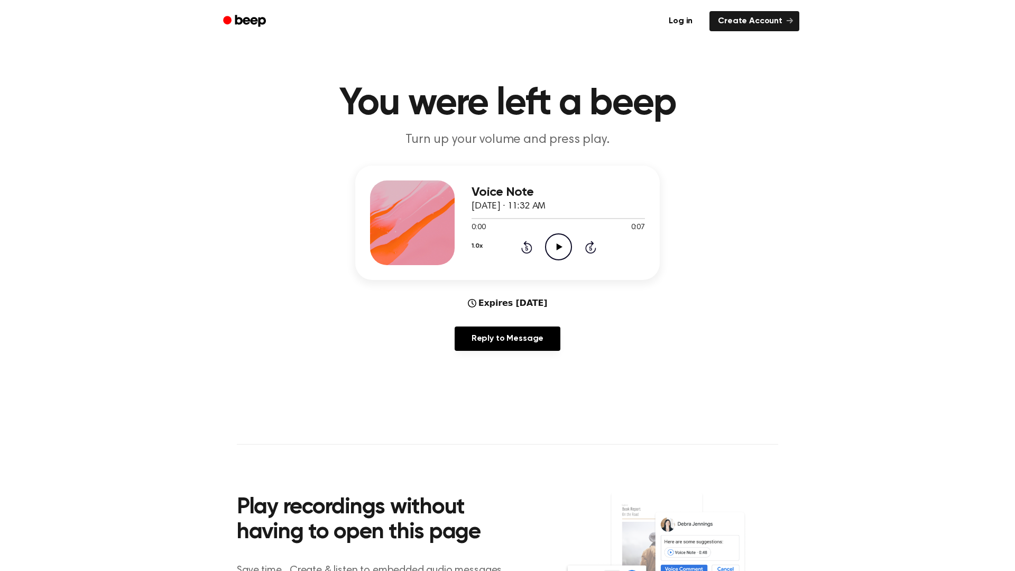
click at [565, 255] on icon "Play Audio" at bounding box center [558, 246] width 27 height 27
click at [560, 251] on icon "Play Audio" at bounding box center [558, 246] width 27 height 27
click at [555, 249] on icon "Play Audio" at bounding box center [558, 246] width 27 height 27
click at [565, 257] on icon "Play Audio" at bounding box center [558, 246] width 27 height 27
click at [556, 244] on icon at bounding box center [559, 246] width 6 height 7
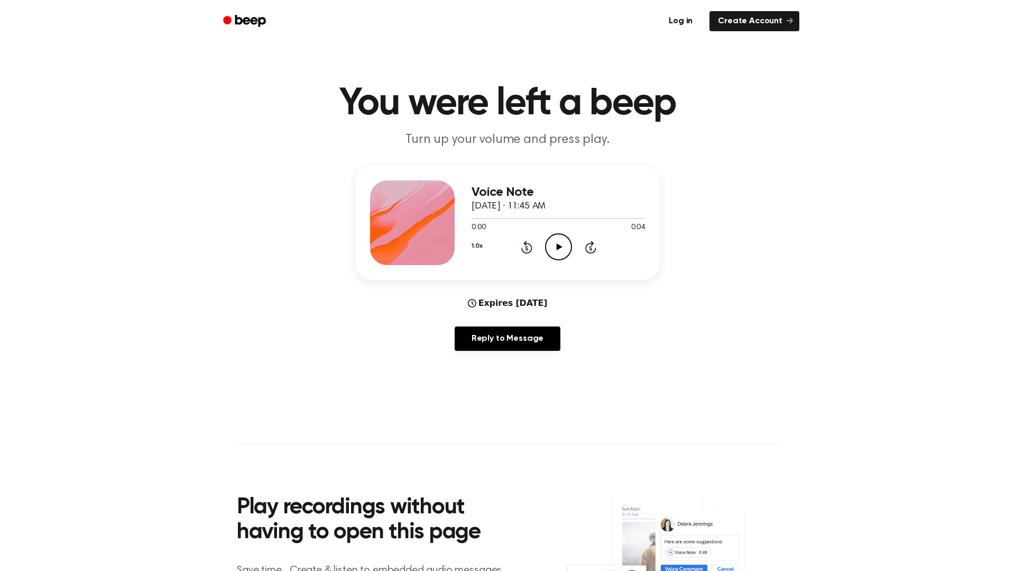
click at [563, 237] on icon "Play Audio" at bounding box center [558, 246] width 27 height 27
click at [547, 247] on icon "Play Audio" at bounding box center [558, 246] width 27 height 27
click at [554, 255] on icon "Play Audio" at bounding box center [558, 246] width 27 height 27
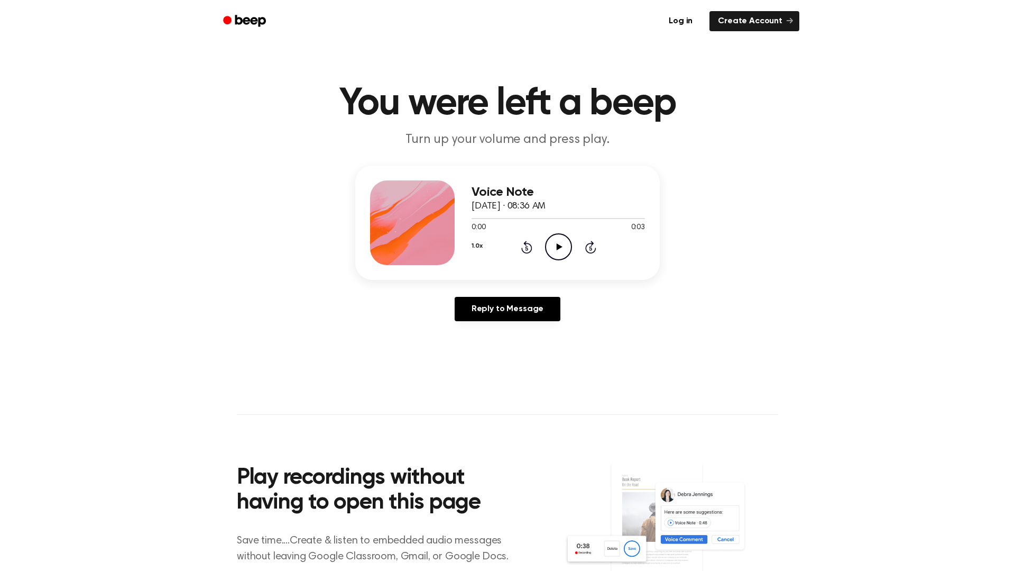
click at [555, 255] on icon "Play Audio" at bounding box center [558, 246] width 27 height 27
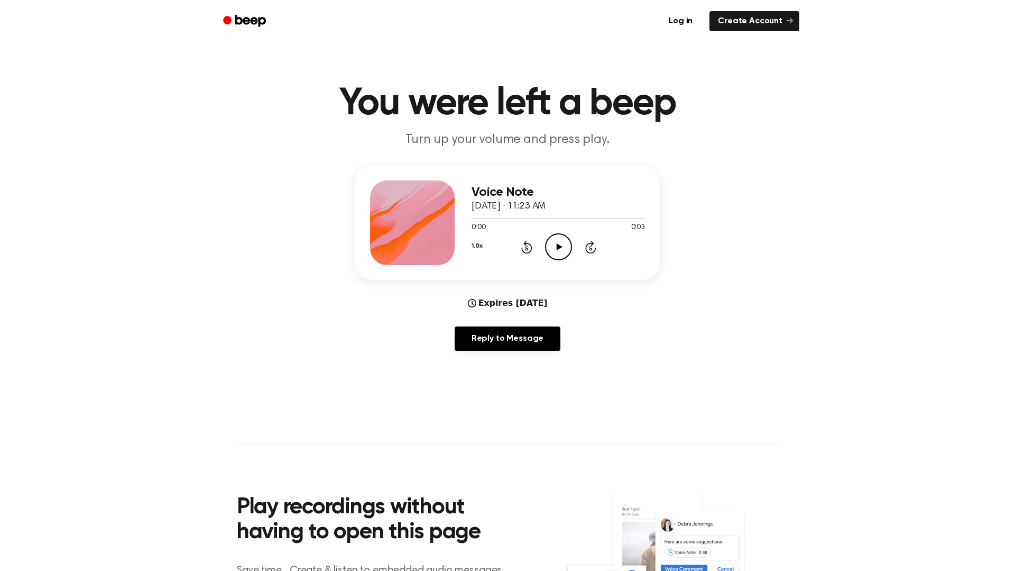
click at [560, 255] on icon "Play Audio" at bounding box center [558, 246] width 27 height 27
click at [561, 251] on icon "Play Audio" at bounding box center [558, 246] width 27 height 27
click at [550, 251] on icon "Play Audio" at bounding box center [558, 246] width 27 height 27
click at [552, 247] on icon "Play Audio" at bounding box center [558, 246] width 27 height 27
click at [562, 242] on icon "Play Audio" at bounding box center [558, 246] width 27 height 27
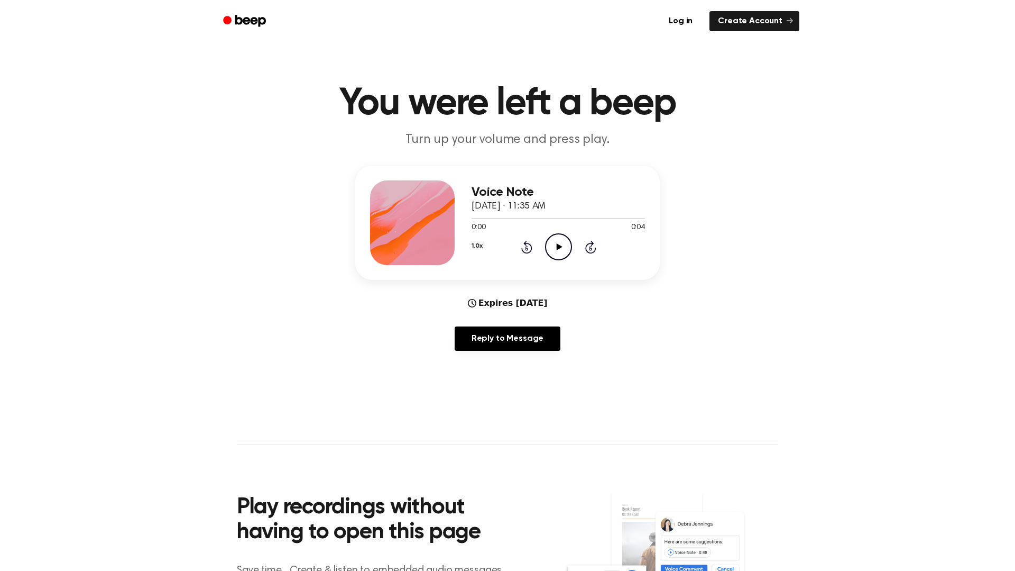
click at [565, 249] on icon "Play Audio" at bounding box center [558, 246] width 27 height 27
click at [560, 254] on icon "Play Audio" at bounding box center [558, 246] width 27 height 27
click at [559, 252] on icon "Play Audio" at bounding box center [558, 246] width 27 height 27
click at [564, 241] on icon "Play Audio" at bounding box center [558, 246] width 27 height 27
click at [564, 252] on icon "Play Audio" at bounding box center [558, 246] width 27 height 27
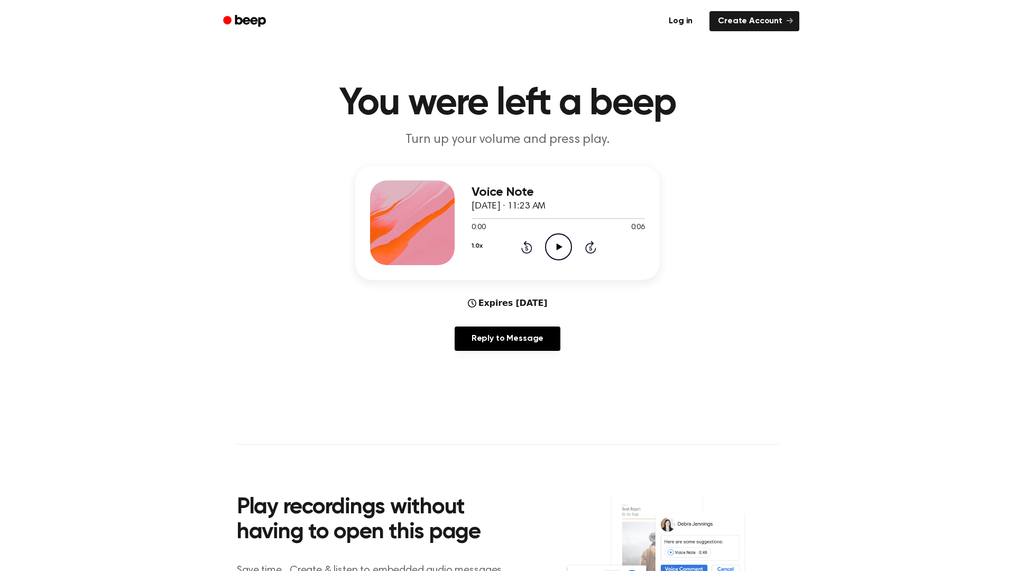
click at [556, 249] on icon "Play Audio" at bounding box center [558, 246] width 27 height 27
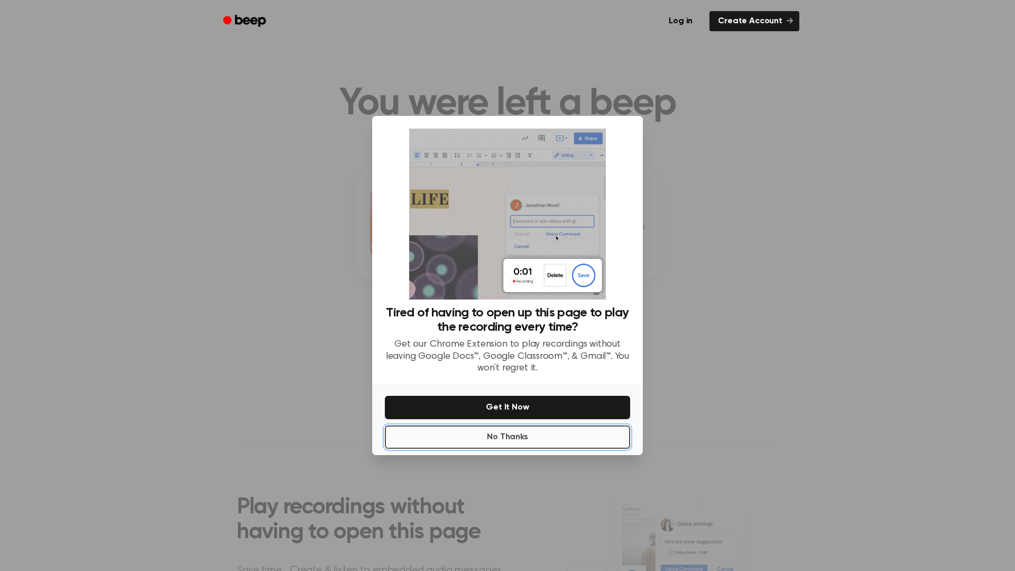
click at [533, 441] on button "No Thanks" at bounding box center [507, 436] width 245 height 23
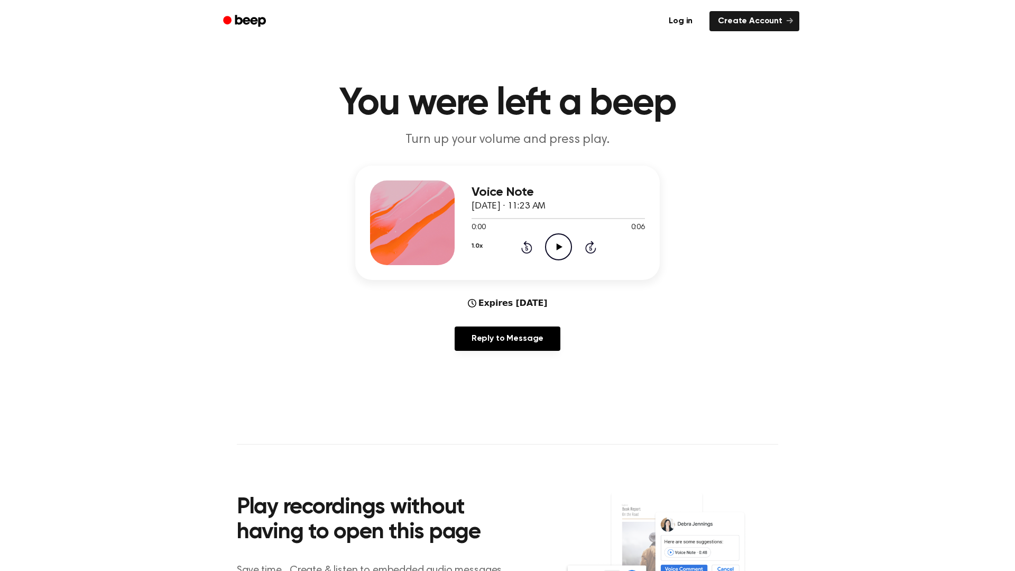
click at [554, 241] on icon "Play Audio" at bounding box center [558, 246] width 27 height 27
click at [555, 243] on icon "Play Audio" at bounding box center [558, 246] width 27 height 27
click at [567, 245] on icon "Play Audio" at bounding box center [558, 246] width 27 height 27
click at [545, 238] on icon "Play Audio" at bounding box center [558, 246] width 27 height 27
click at [556, 255] on icon "Play Audio" at bounding box center [558, 246] width 27 height 27
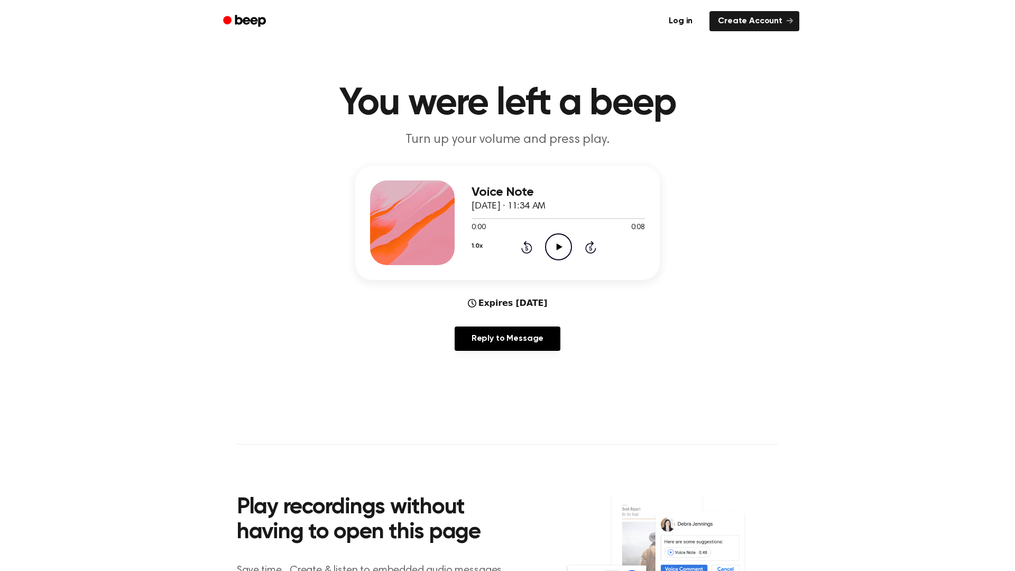
click at [550, 243] on icon "Play Audio" at bounding box center [558, 246] width 27 height 27
click at [547, 254] on icon "Play Audio" at bounding box center [558, 246] width 27 height 27
click at [569, 233] on icon "Play Audio" at bounding box center [558, 246] width 27 height 27
click at [557, 254] on icon "Play Audio" at bounding box center [558, 246] width 27 height 27
click at [558, 261] on div "Voice Note [DATE] · 11:39 AM 0:00 0:05 Your browser does not support the [objec…" at bounding box center [558, 222] width 173 height 85
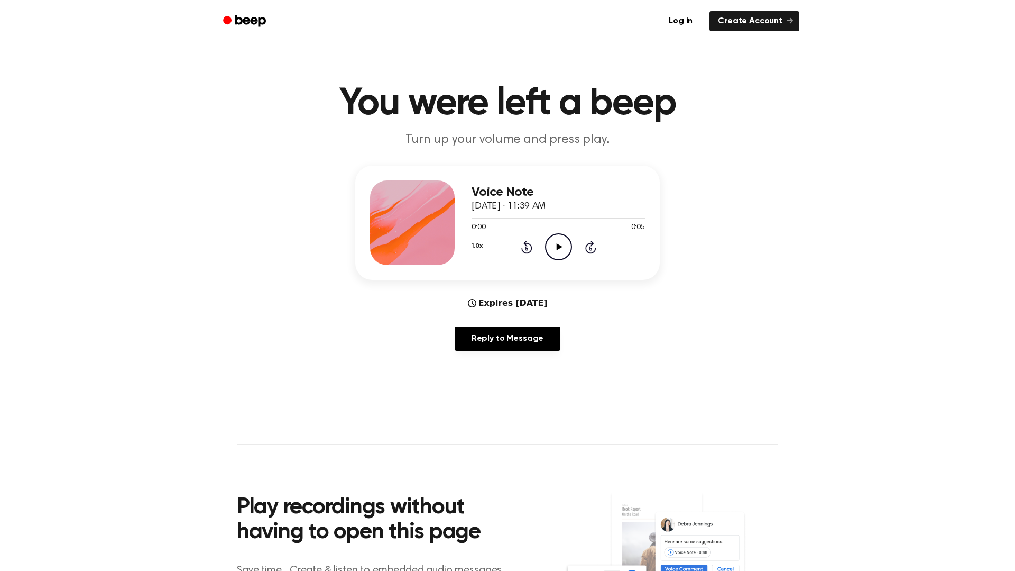
click at [561, 251] on icon "Play Audio" at bounding box center [558, 246] width 27 height 27
click at [553, 248] on icon "Play Audio" at bounding box center [558, 246] width 27 height 27
click at [558, 250] on icon "Play Audio" at bounding box center [558, 246] width 27 height 27
click at [556, 255] on icon "Play Audio" at bounding box center [558, 246] width 27 height 27
click at [564, 236] on icon "Play Audio" at bounding box center [558, 246] width 27 height 27
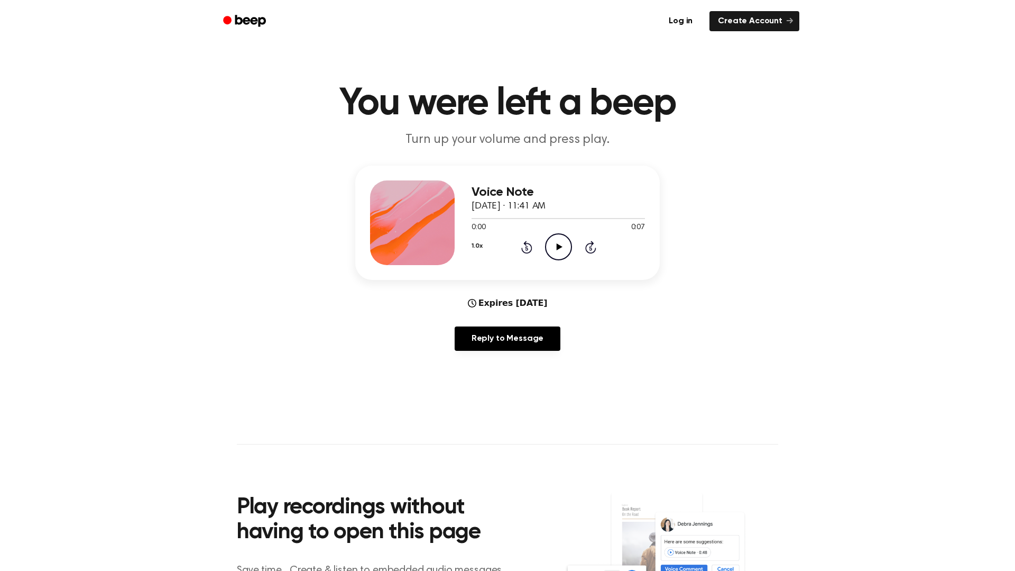
click at [558, 245] on icon at bounding box center [559, 246] width 6 height 7
click at [551, 254] on icon "Play Audio" at bounding box center [558, 246] width 27 height 27
click at [558, 254] on icon "Play Audio" at bounding box center [558, 246] width 27 height 27
